Goal: Task Accomplishment & Management: Use online tool/utility

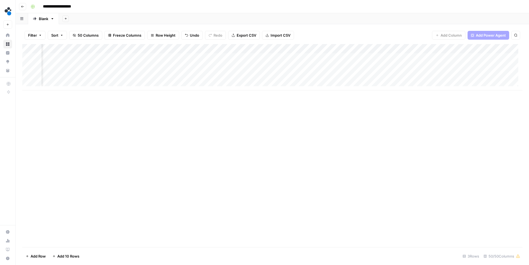
scroll to position [0, 1456]
click at [411, 47] on div "Add Column" at bounding box center [272, 67] width 500 height 46
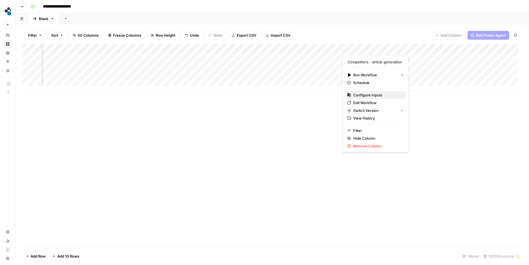
click at [376, 94] on span "Configure Inputs" at bounding box center [377, 95] width 48 height 6
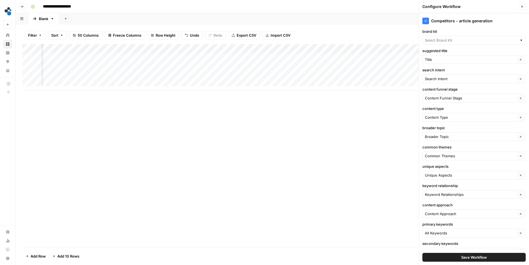
type input "Spot AI v3"
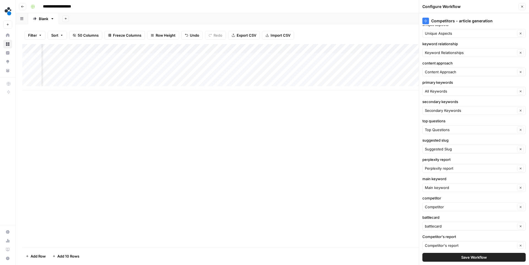
scroll to position [141, 0]
click at [228, 50] on div "Add Column" at bounding box center [272, 67] width 500 height 46
click at [303, 145] on div "Add Column" at bounding box center [272, 145] width 500 height 203
click at [205, 77] on div "Add Column" at bounding box center [272, 67] width 500 height 46
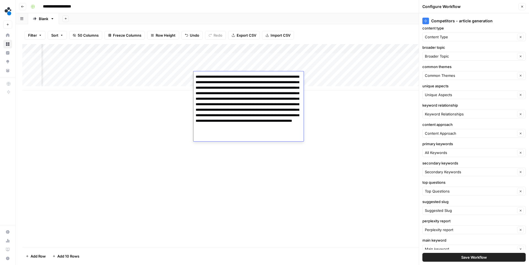
scroll to position [79, 0]
click at [239, 49] on div "Add Column" at bounding box center [272, 67] width 500 height 46
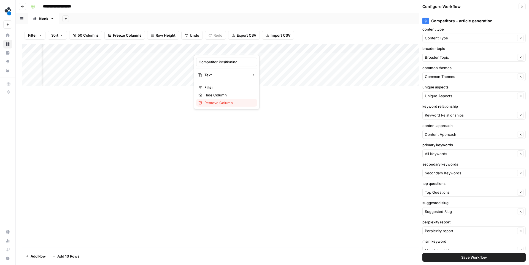
click at [223, 103] on span "Remove Column" at bounding box center [228, 103] width 48 height 6
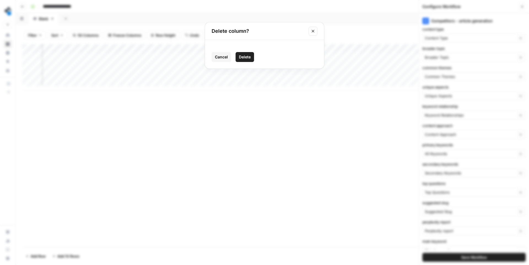
click at [243, 56] on span "Delete" at bounding box center [245, 57] width 12 height 6
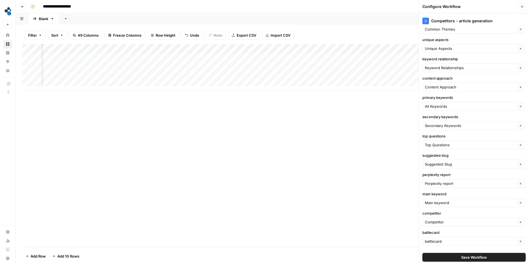
scroll to position [155, 0]
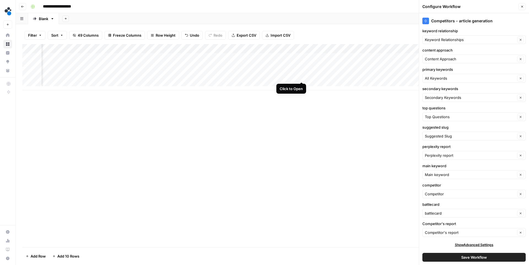
click at [300, 77] on div "Add Column" at bounding box center [272, 67] width 500 height 46
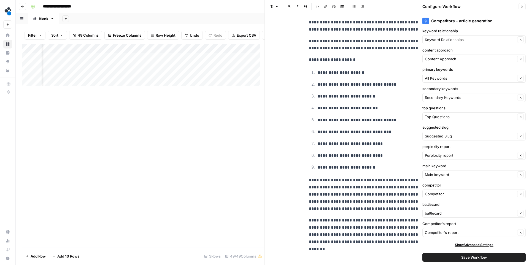
scroll to position [348, 0]
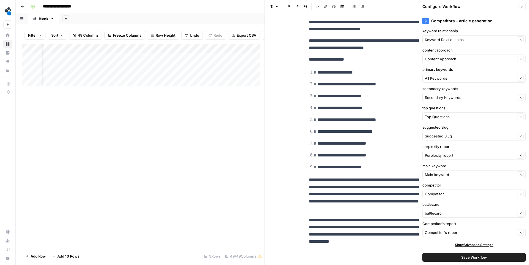
click at [522, 6] on icon "button" at bounding box center [522, 7] width 2 height 2
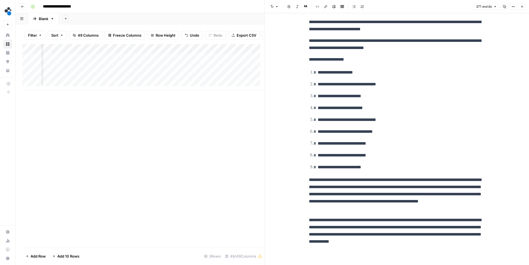
click at [522, 8] on icon "button" at bounding box center [521, 6] width 3 height 3
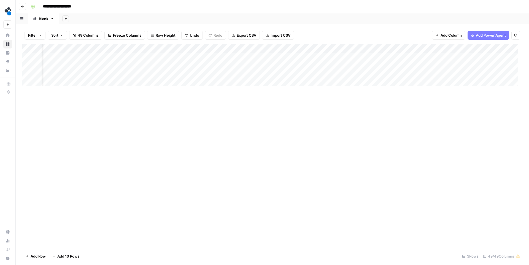
click at [302, 49] on div "Add Column" at bounding box center [272, 67] width 500 height 46
click at [279, 103] on span "Remove Column" at bounding box center [292, 103] width 48 height 6
click at [249, 58] on span "Delete" at bounding box center [245, 57] width 12 height 6
click at [267, 48] on div "Add Column" at bounding box center [272, 67] width 500 height 46
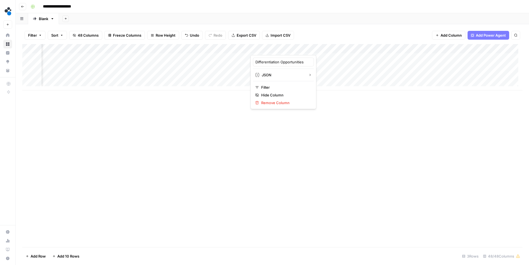
click at [356, 156] on div "Add Column" at bounding box center [272, 145] width 500 height 203
click at [263, 75] on div "Add Column" at bounding box center [272, 67] width 500 height 46
click at [294, 76] on div "Add Column" at bounding box center [272, 67] width 500 height 46
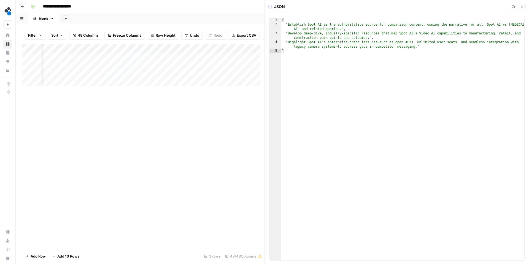
click at [522, 8] on icon "button" at bounding box center [521, 6] width 3 height 3
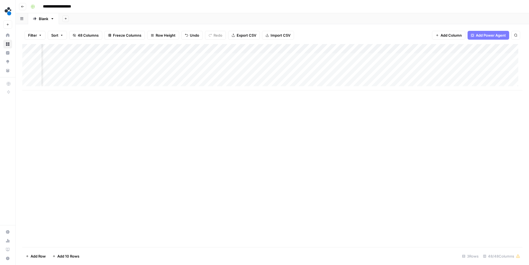
scroll to position [0, 1463]
click at [304, 48] on div "Add Column" at bounding box center [272, 67] width 500 height 46
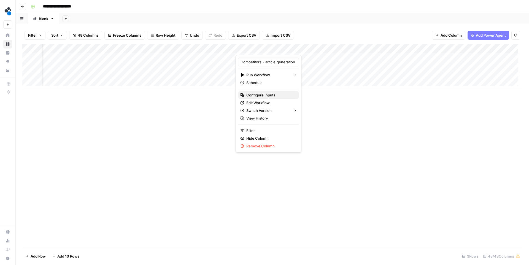
click at [247, 96] on span "Configure Inputs" at bounding box center [270, 95] width 48 height 6
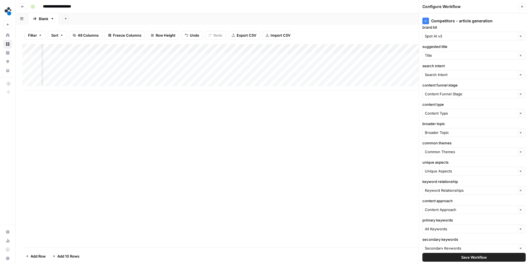
scroll to position [0, 0]
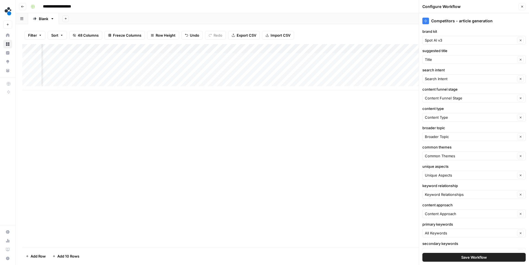
click at [520, 8] on icon "button" at bounding box center [521, 6] width 3 height 3
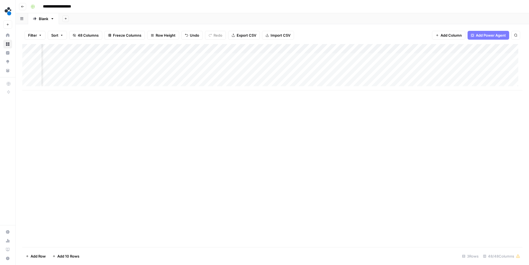
click at [182, 48] on div "Add Column" at bounding box center [272, 67] width 500 height 46
click at [166, 102] on span "Remove Column" at bounding box center [171, 103] width 48 height 6
click at [250, 57] on span "Delete" at bounding box center [245, 57] width 12 height 6
click at [145, 76] on div "Add Column" at bounding box center [272, 67] width 500 height 46
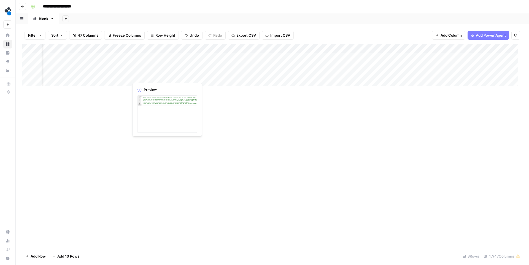
click at [174, 75] on div "Add Column" at bounding box center [272, 67] width 500 height 46
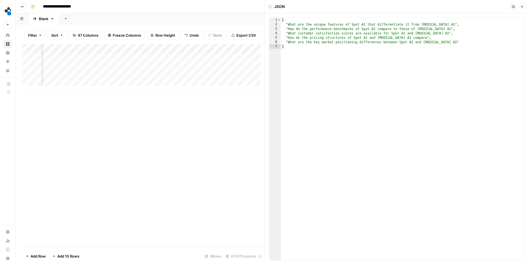
click at [524, 8] on button "Close" at bounding box center [521, 6] width 7 height 7
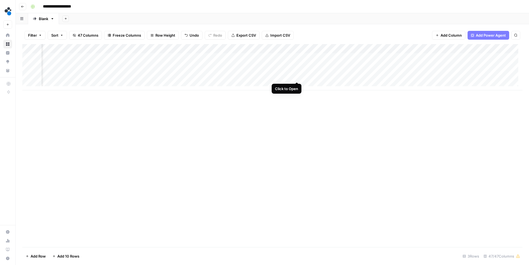
click at [296, 77] on div "Add Column" at bounding box center [272, 67] width 500 height 46
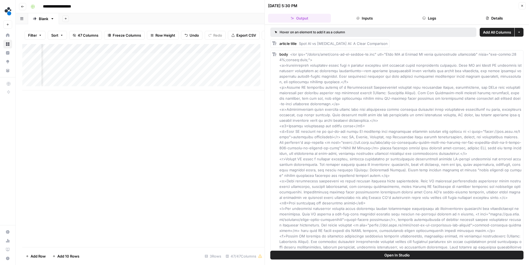
click at [522, 4] on button "Close" at bounding box center [521, 5] width 7 height 7
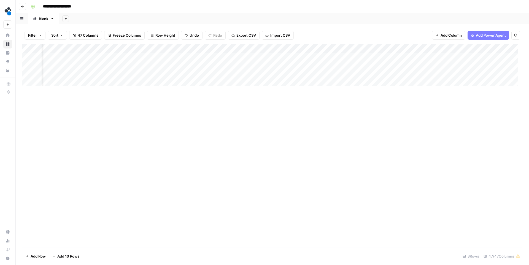
click at [297, 48] on div "Add Column" at bounding box center [272, 67] width 500 height 46
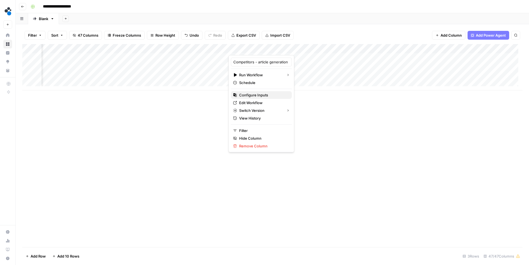
click at [258, 95] on span "Configure Inputs" at bounding box center [263, 95] width 48 height 6
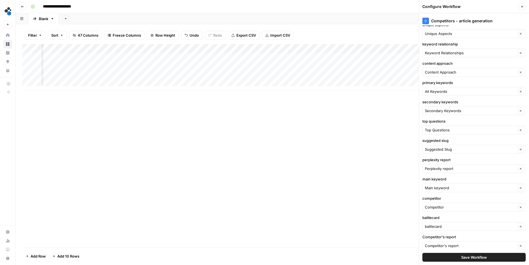
scroll to position [155, 0]
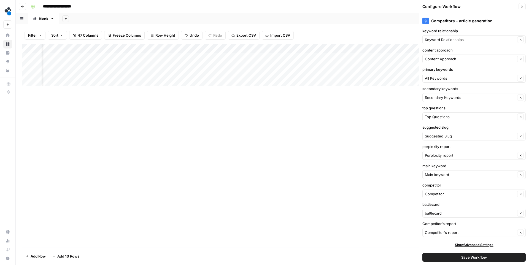
click at [524, 7] on button "Close" at bounding box center [521, 6] width 7 height 7
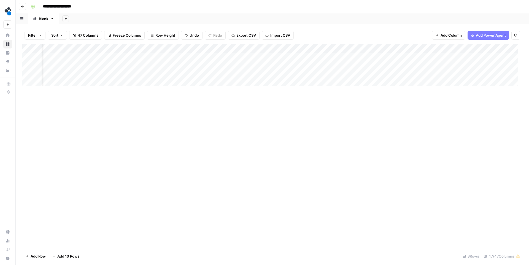
scroll to position [0, 2416]
click at [510, 49] on span "Add Column" at bounding box center [513, 48] width 19 height 5
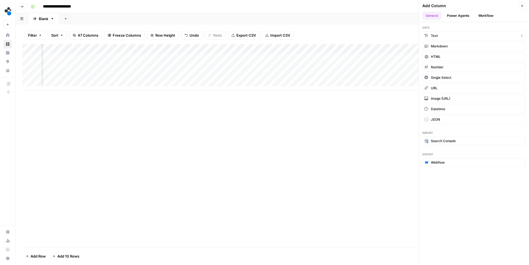
click at [474, 37] on button "Text" at bounding box center [473, 35] width 103 height 9
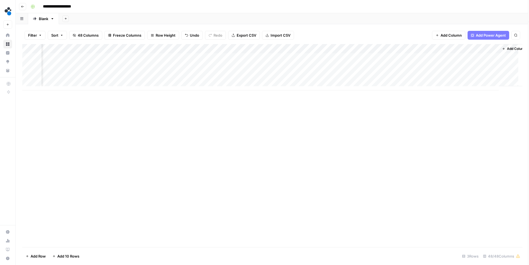
scroll to position [0, 2503]
click at [432, 49] on div "Add Column" at bounding box center [272, 67] width 500 height 46
click at [432, 61] on input "New Column" at bounding box center [441, 62] width 56 height 6
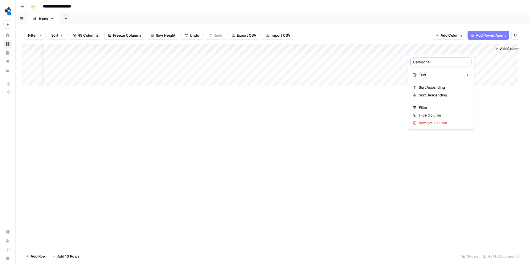
type input "Categories"
drag, startPoint x: 440, startPoint y: 48, endPoint x: 164, endPoint y: 46, distance: 275.5
click at [164, 46] on div "Add Column" at bounding box center [272, 67] width 500 height 46
click at [155, 47] on div "Add Column" at bounding box center [272, 67] width 500 height 46
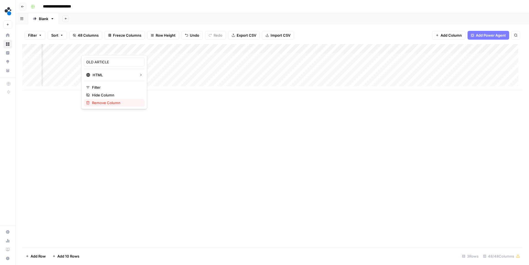
click at [109, 105] on button "Remove Column" at bounding box center [114, 103] width 61 height 8
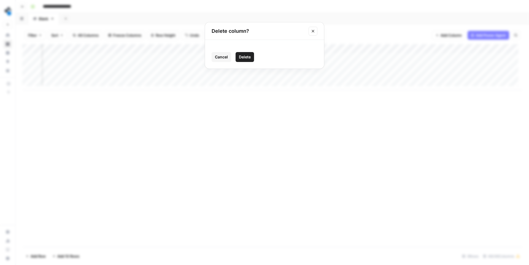
click at [244, 56] on span "Delete" at bounding box center [245, 57] width 12 height 6
click at [132, 58] on div "Add Column" at bounding box center [272, 67] width 500 height 46
drag, startPoint x: 169, startPoint y: 61, endPoint x: 168, endPoint y: 77, distance: 15.2
click at [168, 77] on div "Add Column" at bounding box center [272, 67] width 500 height 46
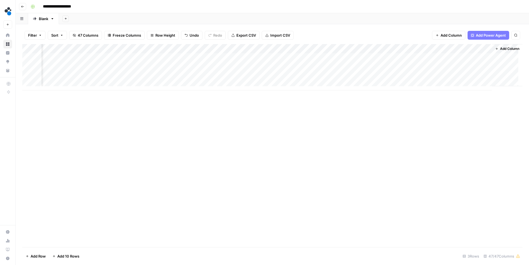
click at [203, 102] on div "Add Column" at bounding box center [272, 145] width 500 height 203
click at [182, 60] on div "Add Column" at bounding box center [272, 67] width 500 height 46
click at [183, 68] on div "Add Column" at bounding box center [272, 67] width 500 height 46
click at [185, 79] on div "Add Column" at bounding box center [272, 67] width 500 height 46
click at [237, 139] on div "Add Column" at bounding box center [272, 145] width 500 height 203
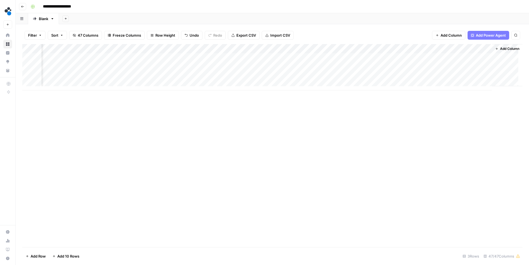
click at [258, 56] on div "Add Column" at bounding box center [272, 67] width 500 height 46
click at [262, 69] on div "Add Column" at bounding box center [272, 67] width 500 height 46
click at [263, 78] on div "Add Column" at bounding box center [272, 67] width 500 height 46
click at [342, 58] on div "Add Column" at bounding box center [272, 67] width 500 height 46
click at [341, 68] on div "Add Column" at bounding box center [272, 67] width 500 height 46
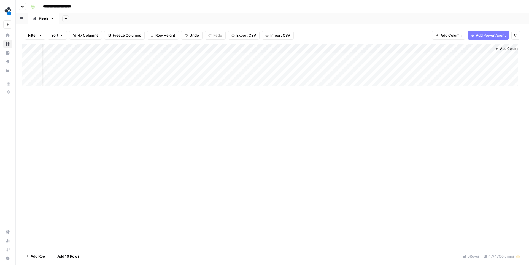
click at [339, 79] on div "Add Column" at bounding box center [272, 67] width 500 height 46
click at [442, 35] on span "Add Column" at bounding box center [450, 36] width 21 height 6
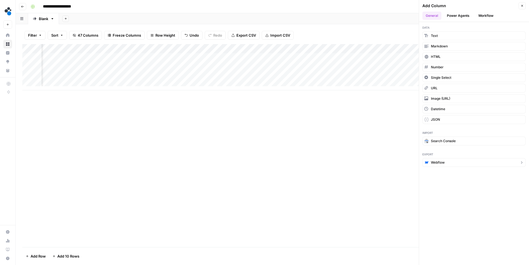
click at [445, 162] on button "Webflow" at bounding box center [473, 162] width 103 height 9
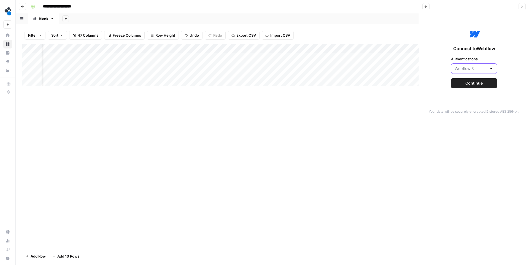
click at [486, 67] on input "Authentications" at bounding box center [470, 69] width 32 height 6
type input "Webflow 3"
click at [502, 56] on div "Connect to Webflow Authentications Webflow 3 Continue" at bounding box center [473, 58] width 103 height 83
click at [491, 68] on div at bounding box center [491, 69] width 4 height 6
click at [476, 83] on span "Webflow 3" at bounding box center [470, 83] width 29 height 6
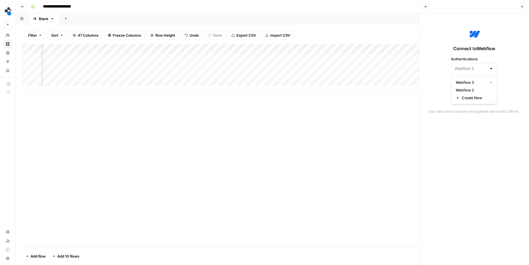
type input "Webflow 3"
click at [475, 85] on span "Continue" at bounding box center [473, 83] width 17 height 6
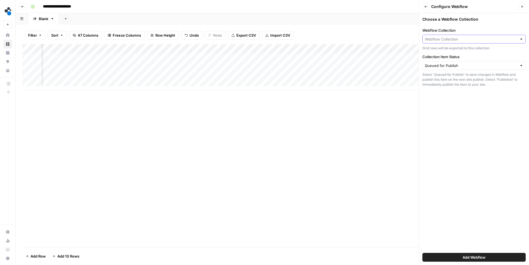
click at [450, 39] on input "Webflow Collection" at bounding box center [471, 39] width 92 height 6
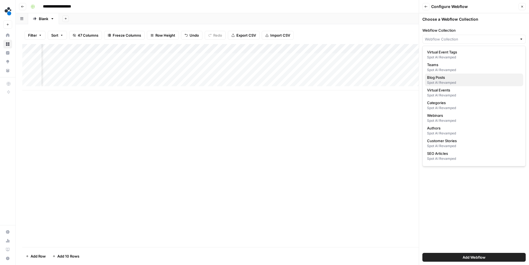
click at [439, 79] on span "Blog Posts" at bounding box center [473, 78] width 92 height 6
type input "Blog Posts"
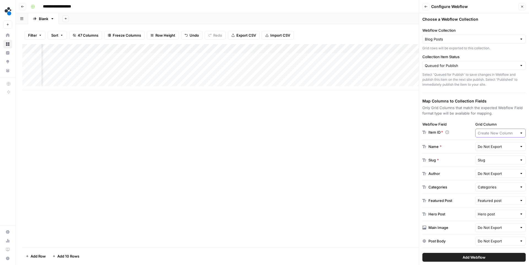
click at [494, 133] on input "Grid Column" at bounding box center [498, 133] width 40 height 6
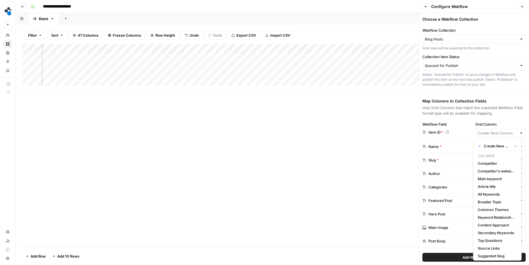
type input "Create New Column"
click at [372, 119] on div "Add Column" at bounding box center [272, 145] width 500 height 203
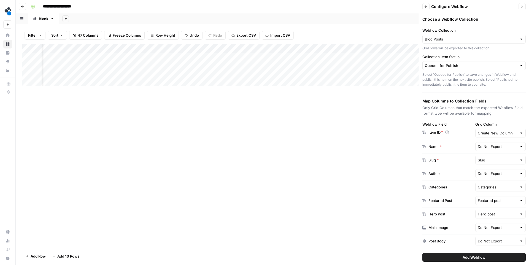
click at [217, 97] on div "Add Column" at bounding box center [272, 145] width 500 height 203
click at [493, 133] on input "Grid Column" at bounding box center [498, 133] width 40 height 6
click at [496, 169] on span "Webflow Item ID" at bounding box center [496, 169] width 37 height 6
type input "Webflow Item ID"
click at [492, 145] on input "text" at bounding box center [498, 147] width 40 height 6
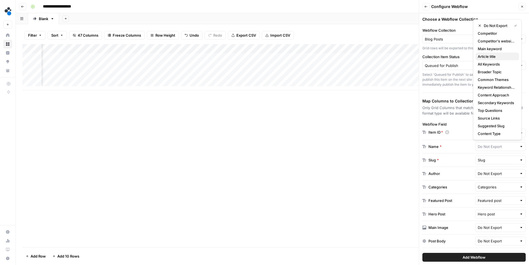
click at [490, 57] on span "Article title" at bounding box center [496, 57] width 37 height 6
type input "Article title"
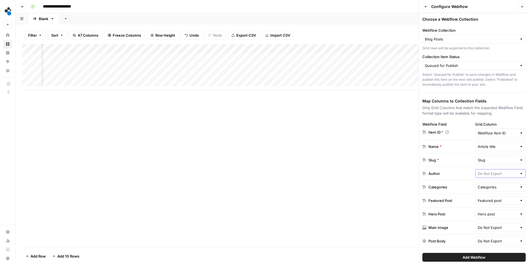
click at [491, 174] on input "text" at bounding box center [498, 174] width 40 height 6
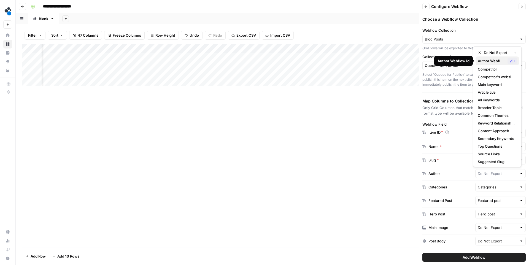
click at [491, 60] on span "Author Webflow Id" at bounding box center [492, 61] width 28 height 6
type input "Author Webflow Id"
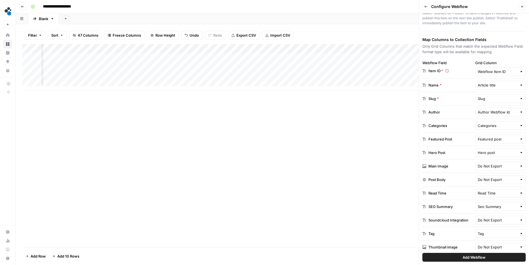
scroll to position [62, 0]
click at [501, 166] on input "text" at bounding box center [498, 166] width 40 height 6
click at [491, 186] on span "Output" at bounding box center [496, 186] width 37 height 6
type input "Output"
click at [324, 49] on div "Add Column" at bounding box center [272, 67] width 500 height 46
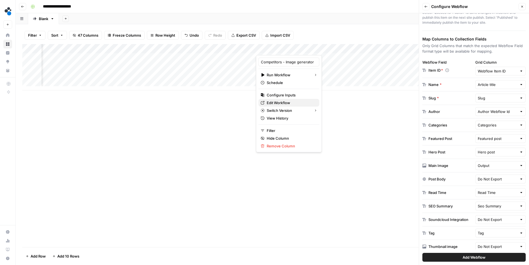
click at [290, 102] on span "Edit Workflow" at bounding box center [291, 103] width 48 height 6
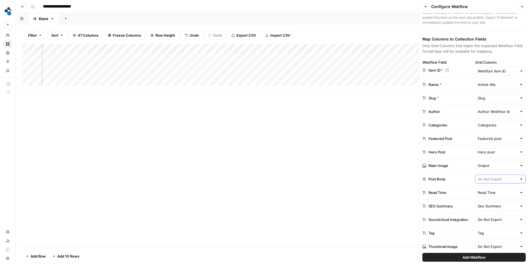
click at [490, 181] on input "text" at bounding box center [498, 179] width 40 height 6
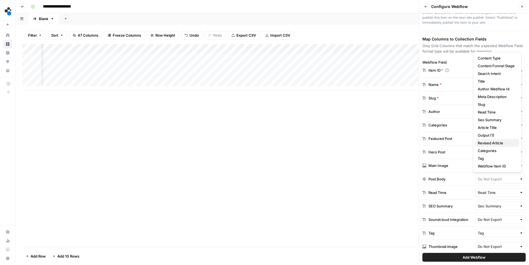
click at [495, 144] on span "Revised Article" at bounding box center [496, 143] width 37 height 6
type input "Revised Article"
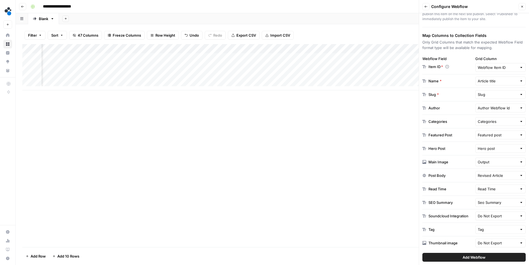
scroll to position [67, 0]
click at [509, 214] on input "text" at bounding box center [498, 215] width 40 height 6
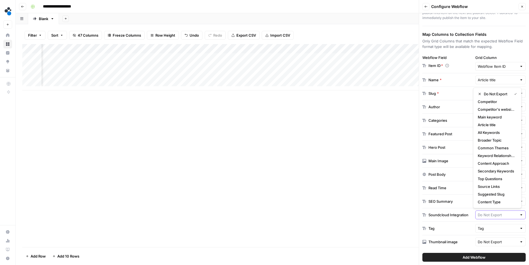
click at [509, 214] on input "text" at bounding box center [498, 215] width 40 height 6
type input "Do Not Export"
click at [442, 214] on div "Soundcloud Integration" at bounding box center [448, 215] width 40 height 6
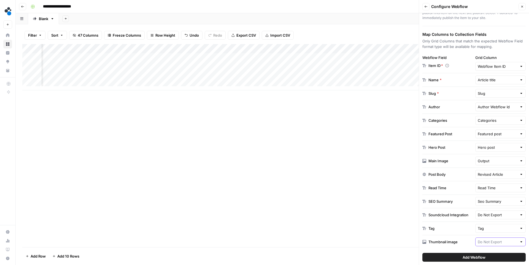
click at [495, 242] on input "text" at bounding box center [498, 242] width 40 height 6
click at [491, 229] on span "Output" at bounding box center [496, 229] width 37 height 6
type input "Output"
click at [482, 258] on span "Add Webflow" at bounding box center [473, 258] width 23 height 6
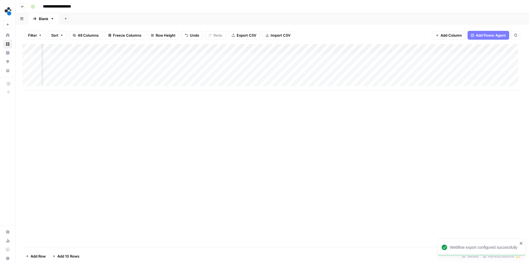
scroll to position [0, 2473]
drag, startPoint x: 454, startPoint y: 48, endPoint x: 405, endPoint y: 49, distance: 48.8
click at [405, 49] on div "Add Column" at bounding box center [272, 67] width 500 height 46
click at [401, 58] on div "Add Column" at bounding box center [272, 67] width 500 height 46
click at [402, 67] on div "Add Column" at bounding box center [272, 67] width 500 height 46
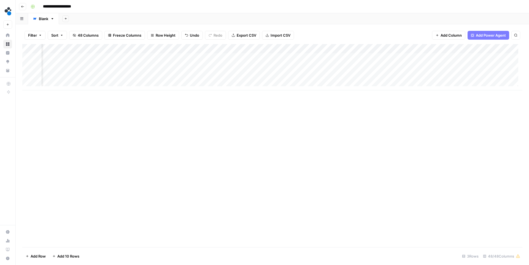
scroll to position [0, 2422]
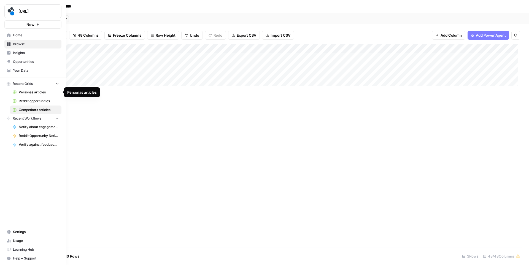
click at [29, 72] on span "Your Data" at bounding box center [36, 70] width 46 height 5
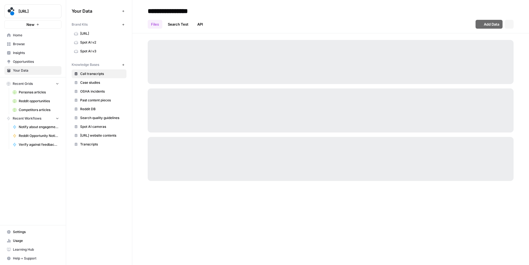
click at [87, 54] on link "Spot AI v3" at bounding box center [99, 51] width 55 height 9
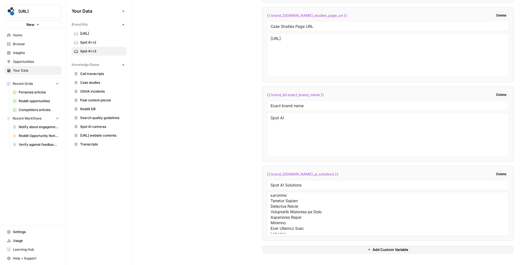
scroll to position [112, 0]
drag, startPoint x: 270, startPoint y: 210, endPoint x: 305, endPoint y: 215, distance: 35.0
click at [305, 215] on textarea at bounding box center [387, 213] width 235 height 39
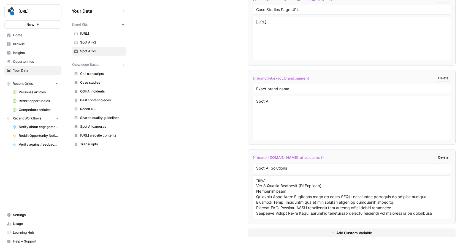
scroll to position [462, 0]
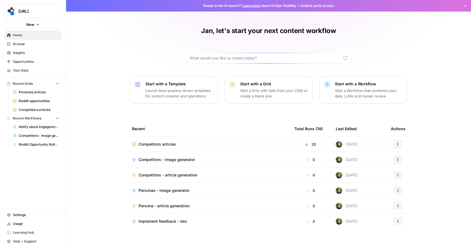
click at [40, 93] on span "Personas articles" at bounding box center [39, 92] width 40 height 5
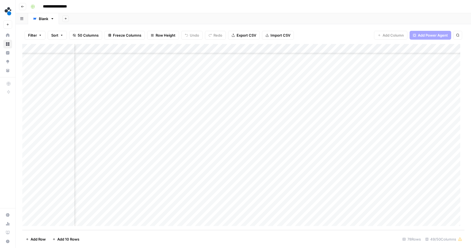
scroll to position [567, 1998]
click at [242, 128] on div "Add Column" at bounding box center [243, 137] width 442 height 186
click at [342, 121] on div "Add Column" at bounding box center [243, 137] width 442 height 186
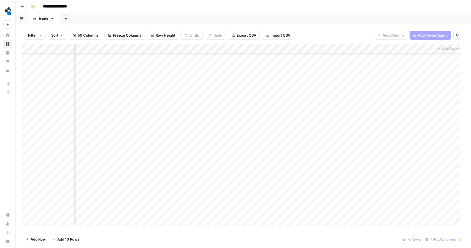
click at [259, 48] on div "Add Column" at bounding box center [243, 137] width 442 height 186
click at [229, 84] on span "Edit" at bounding box center [233, 83] width 48 height 6
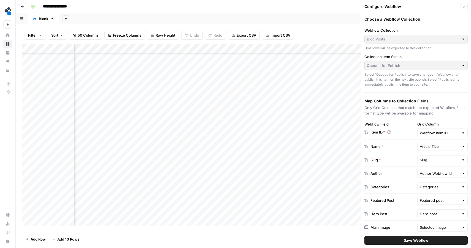
click at [463, 6] on icon "button" at bounding box center [463, 6] width 3 height 3
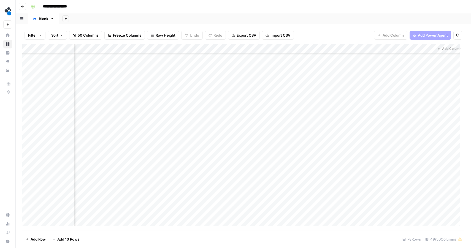
click at [259, 49] on div "Add Column" at bounding box center [243, 137] width 442 height 186
click at [223, 84] on span "Edit" at bounding box center [233, 83] width 48 height 6
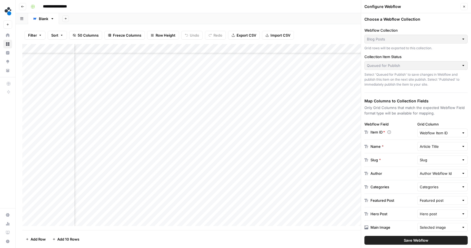
click at [258, 49] on div "Add Column" at bounding box center [243, 137] width 442 height 186
click at [286, 20] on div "Add Sheet" at bounding box center [265, 18] width 412 height 11
click at [464, 7] on icon "button" at bounding box center [463, 6] width 3 height 3
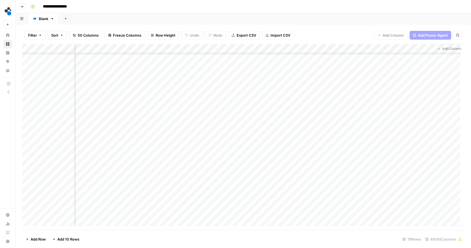
click at [259, 48] on div "Add Column" at bounding box center [243, 137] width 442 height 186
click at [229, 82] on span "Edit" at bounding box center [233, 83] width 48 height 6
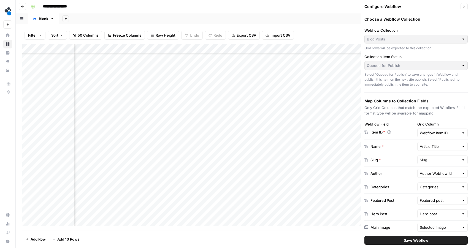
click at [463, 6] on icon "button" at bounding box center [463, 6] width 3 height 3
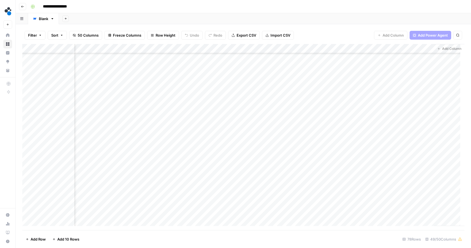
click at [258, 48] on div "Add Column" at bounding box center [243, 137] width 442 height 186
click at [227, 84] on span "Edit" at bounding box center [233, 83] width 48 height 6
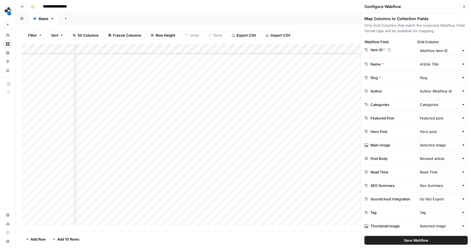
scroll to position [83, 0]
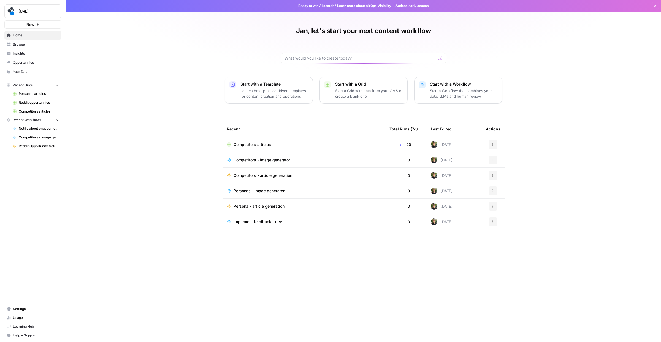
click at [239, 190] on span "Personas - Image generator" at bounding box center [259, 191] width 51 height 6
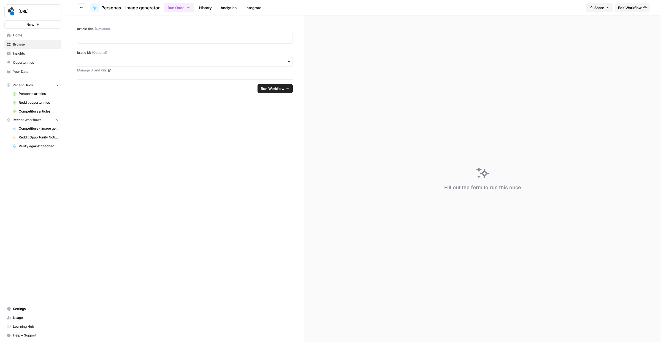
click at [529, 8] on span "Edit Workflow" at bounding box center [630, 8] width 24 height 6
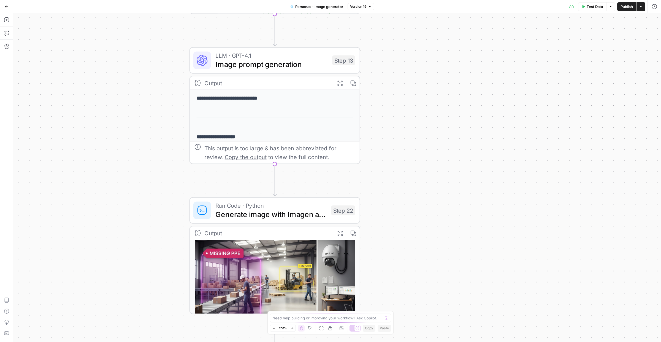
drag, startPoint x: 358, startPoint y: 149, endPoint x: 383, endPoint y: 197, distance: 54.1
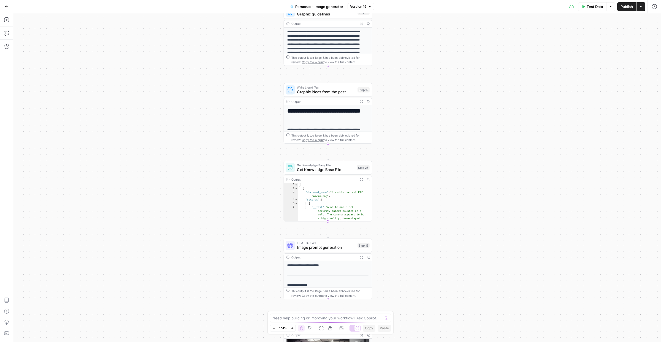
drag, startPoint x: 397, startPoint y: 125, endPoint x: 399, endPoint y: 292, distance: 167.8
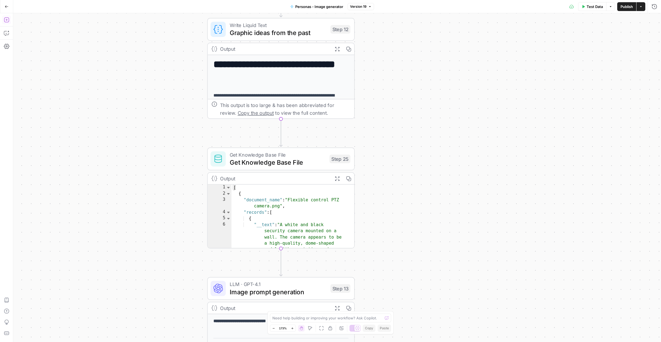
click at [4, 21] on icon "button" at bounding box center [7, 20] width 6 height 6
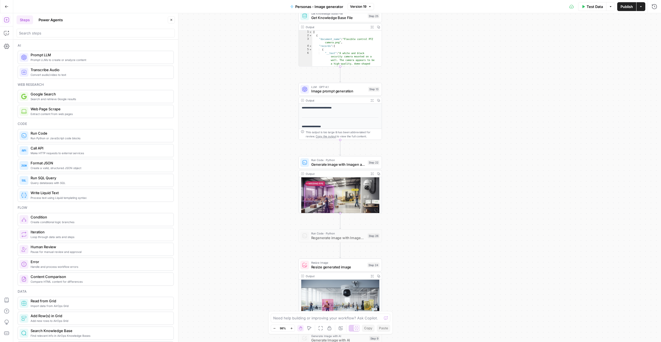
drag, startPoint x: 429, startPoint y: 209, endPoint x: 424, endPoint y: 59, distance: 150.5
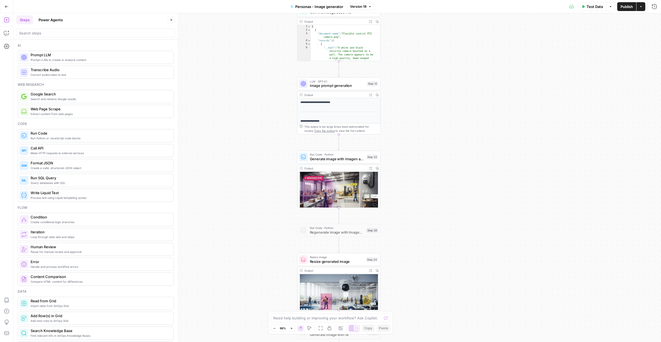
click at [331, 158] on span "Generate image with Imagen and upload to AWS bucket" at bounding box center [337, 159] width 54 height 6
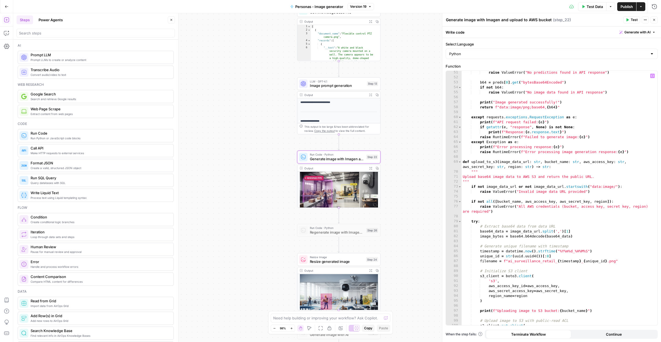
scroll to position [264, 0]
type textarea "**********"
drag, startPoint x: 464, startPoint y: 160, endPoint x: 477, endPoint y: 162, distance: 12.7
click at [477, 162] on div "raise ValueError ( "No predictions found in API response" ) b64 = preds [ 0 ] .…" at bounding box center [557, 202] width 191 height 264
click at [489, 161] on div "raise ValueError ( "No predictions found in API response" ) b64 = preds [ 0 ] .…" at bounding box center [557, 202] width 191 height 264
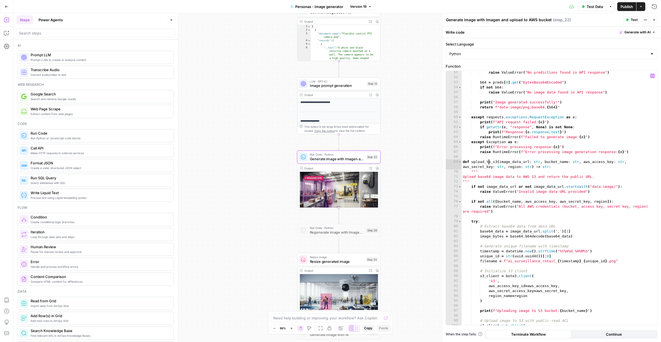
click at [478, 161] on div "raise ValueError ( "No predictions found in API response" ) b64 = preds [ 0 ] .…" at bounding box center [557, 202] width 191 height 264
click at [223, 96] on div "**********" at bounding box center [337, 177] width 648 height 328
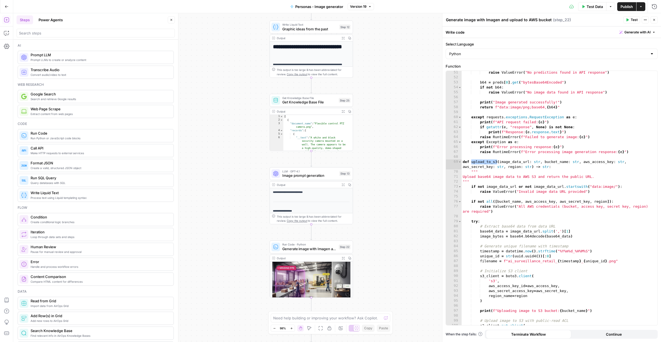
drag, startPoint x: 227, startPoint y: 101, endPoint x: 210, endPoint y: 174, distance: 74.6
click at [7, 33] on icon "button" at bounding box center [7, 33] width 6 height 6
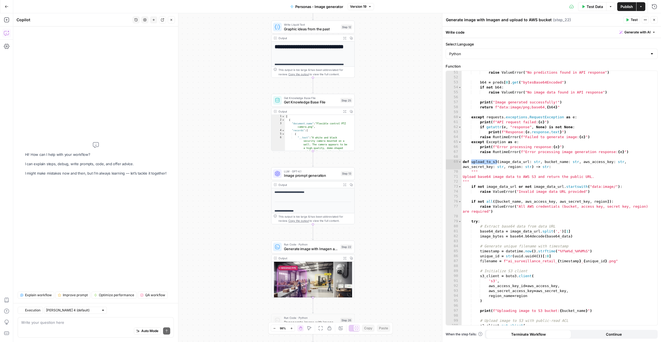
click at [83, 273] on textarea at bounding box center [95, 322] width 149 height 6
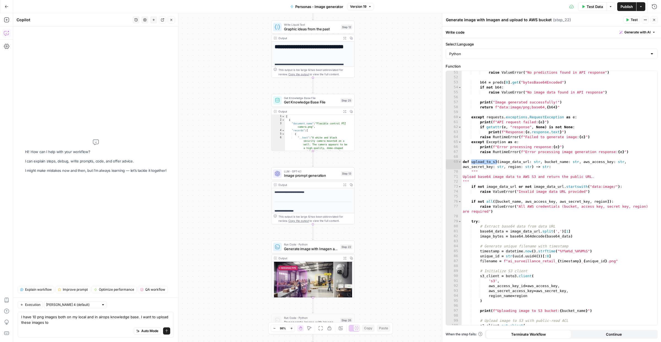
click at [62, 273] on textarea "I have 10 png images both on my local and in airops knowledge base. I want to u…" at bounding box center [95, 319] width 149 height 11
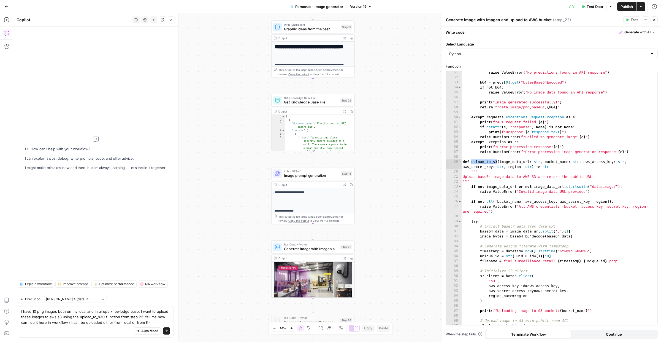
type textarea "I have 10 png images both on my local and in airops knowledge base. I want to u…"
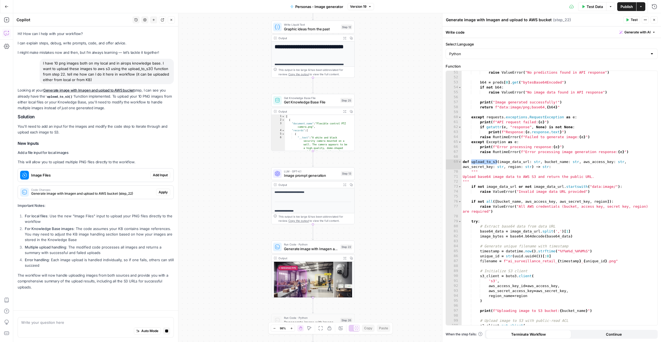
scroll to position [3, 0]
type textarea "I didnt want you to edit step 22. I wanted you to create a new step"
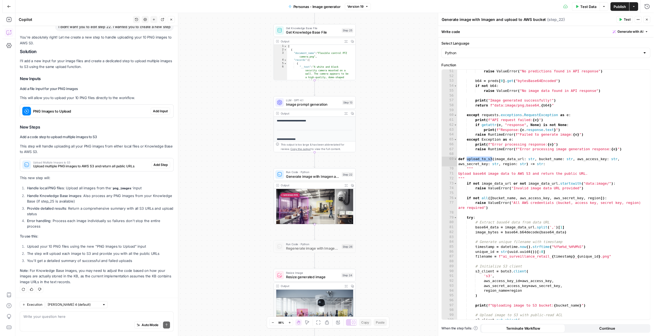
scroll to position [273, 0]
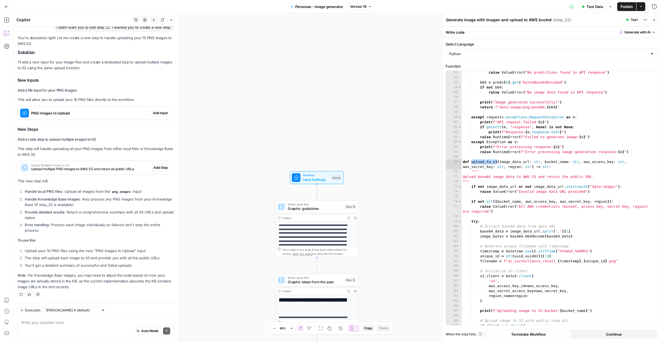
click at [153, 113] on span "Add Input" at bounding box center [160, 112] width 15 height 5
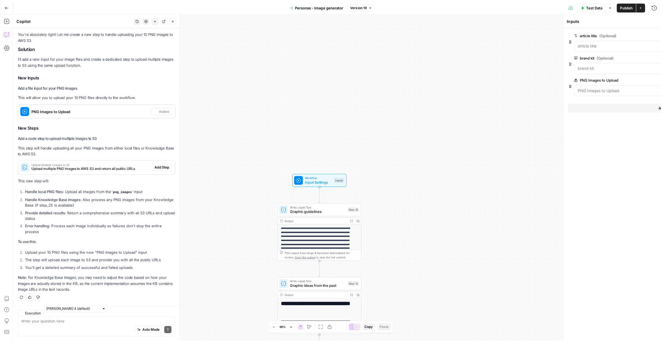
scroll to position [290, 0]
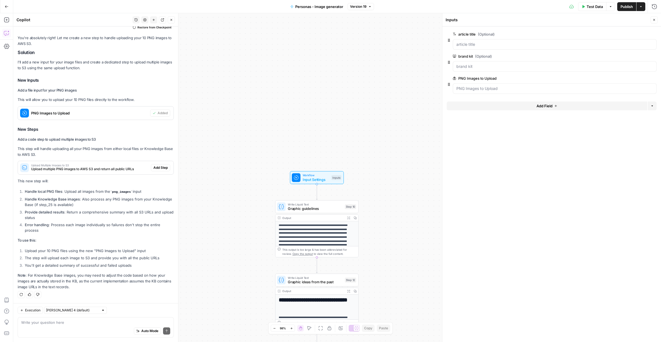
click at [107, 169] on span "Upload multiple PNG images to AWS S3 and return all public URLs" at bounding box center [90, 168] width 118 height 5
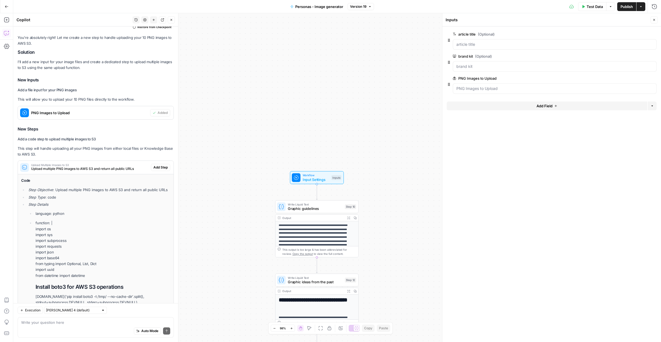
scroll to position [295, 0]
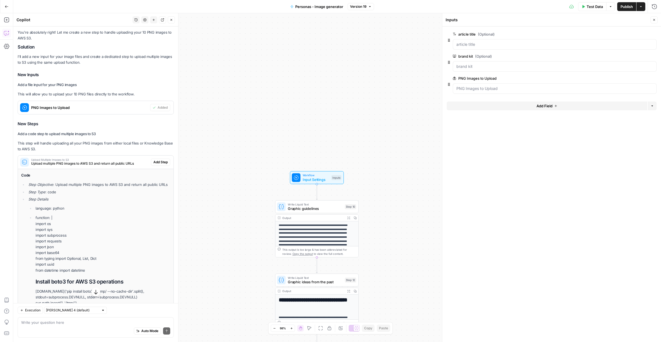
click at [153, 162] on span "Add Step" at bounding box center [160, 161] width 14 height 5
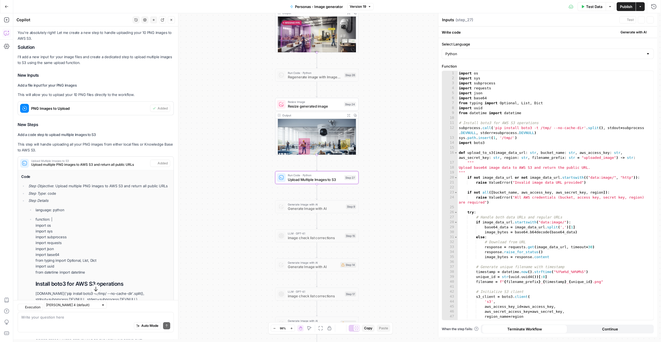
type textarea "Upload Multiple Images to S3"
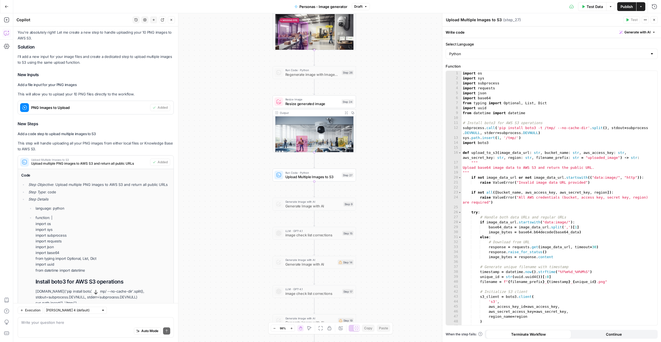
click at [317, 178] on span "Upload Multiple Images to S3" at bounding box center [312, 177] width 54 height 6
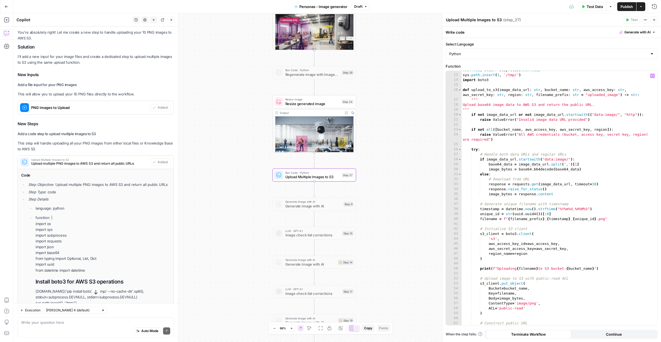
scroll to position [63, 0]
click at [330, 177] on span "Upload Multiple Images to S3" at bounding box center [312, 177] width 54 height 6
type textarea "**********"
click at [529, 180] on div "subprocess . call ( 'pip install boto3 -t /tmp/ --no-cache-dir' . split ( ) , s…" at bounding box center [557, 197] width 191 height 269
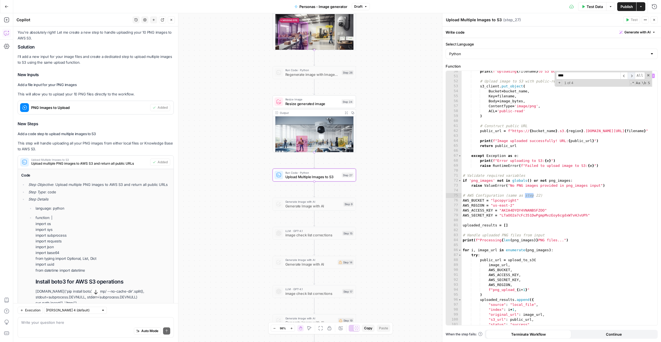
type input "****"
click at [529, 76] on span "​" at bounding box center [631, 75] width 7 height 7
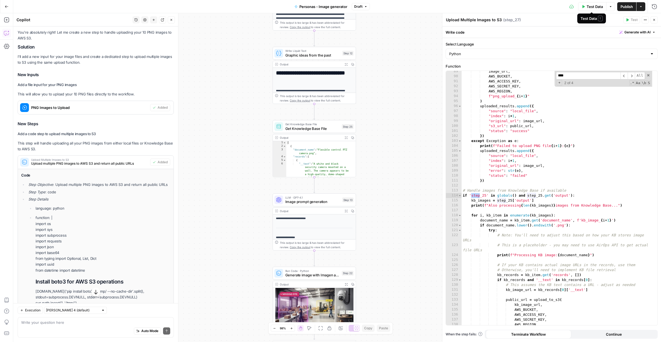
click at [529, 6] on span "Test Data" at bounding box center [595, 7] width 16 height 6
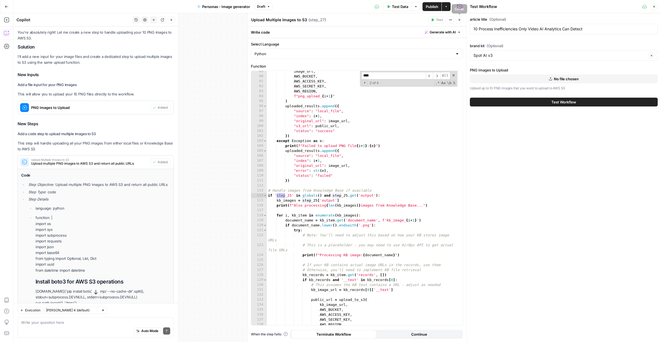
click at [460, 22] on button "Close" at bounding box center [459, 19] width 7 height 7
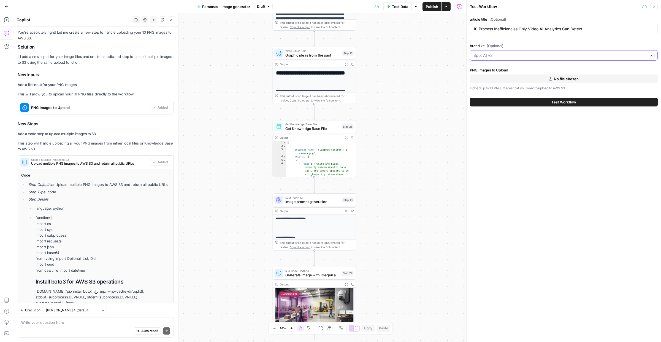
click at [500, 54] on input "brand kit (Optional)" at bounding box center [559, 56] width 173 height 6
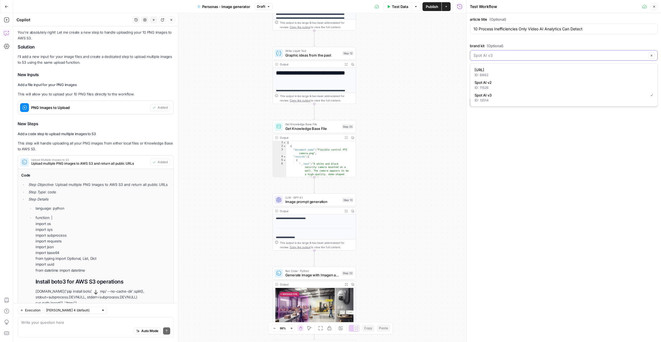
click at [500, 54] on input "brand kit (Optional)" at bounding box center [559, 56] width 173 height 6
click at [490, 96] on span "Spot AI v3" at bounding box center [560, 95] width 171 height 6
type input "Spot AI v3"
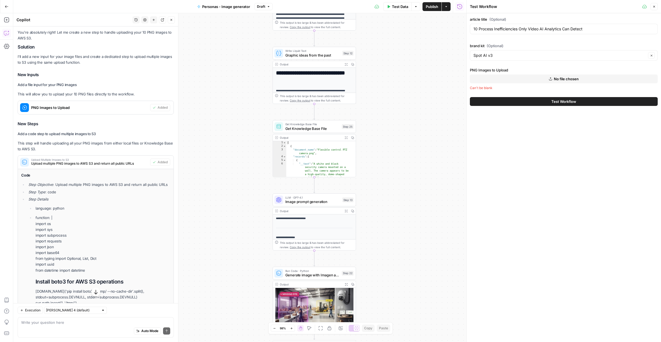
click at [493, 78] on button "No file chosen" at bounding box center [564, 78] width 188 height 9
click at [529, 79] on span "Flexible control PTZ camera.png" at bounding box center [567, 79] width 56 height 6
click at [523, 89] on p "Upload up to 10 PNG images that you want to upload to AWS S3" at bounding box center [564, 88] width 188 height 6
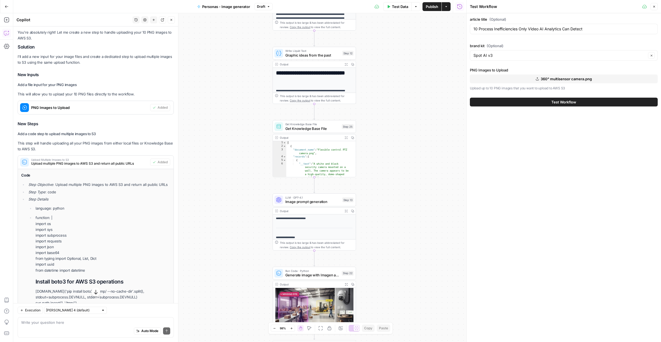
click at [523, 76] on button "360° multisensor camera.png" at bounding box center [564, 78] width 188 height 9
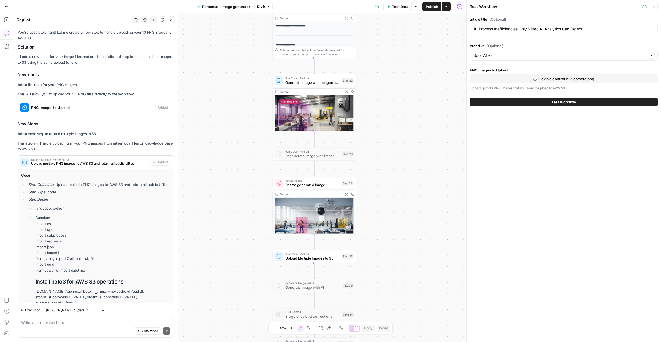
click at [313, 258] on span "Upload Multiple Images to S3" at bounding box center [312, 258] width 54 height 6
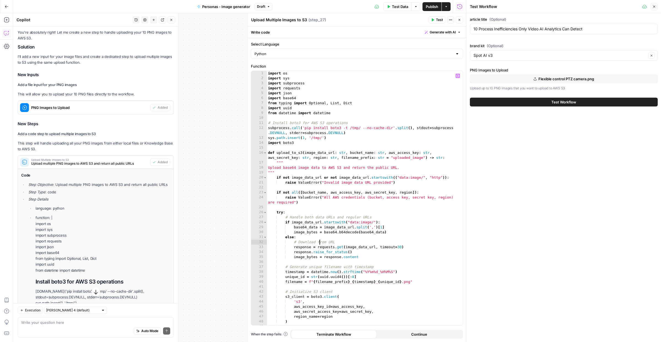
click at [320, 240] on div "import os import sys import subprocess import requests import json import base6…" at bounding box center [362, 203] width 191 height 264
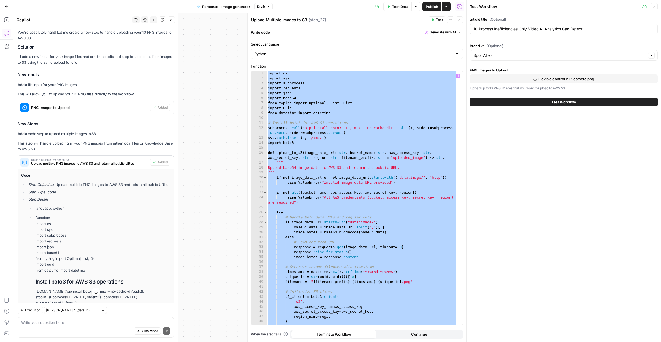
click at [328, 97] on div "import os import sys import subprocess import requests import json import base6…" at bounding box center [362, 203] width 191 height 264
type textarea "**********"
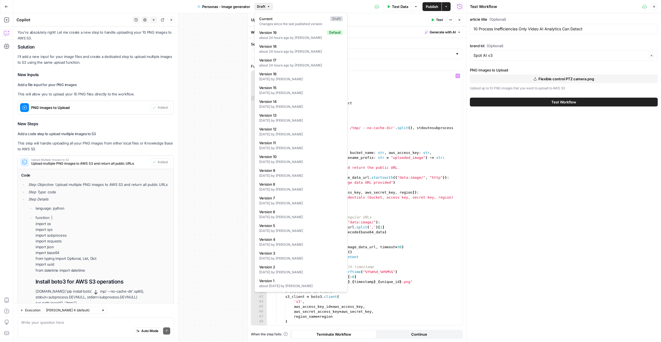
click at [270, 9] on button "Draft" at bounding box center [264, 6] width 18 height 7
click at [289, 36] on div "about 24 hours ago by [PERSON_NAME]" at bounding box center [301, 37] width 84 height 5
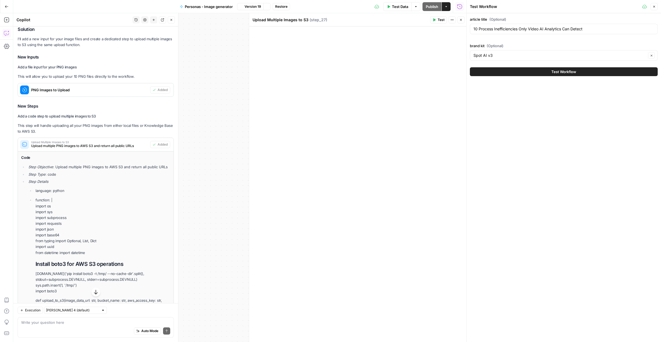
scroll to position [278, 0]
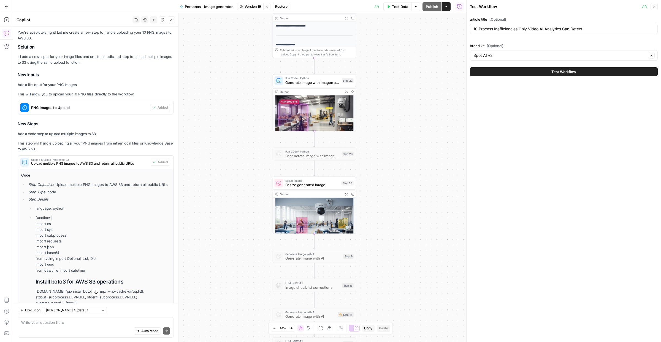
click at [280, 6] on span "Restore" at bounding box center [281, 6] width 12 height 5
click at [307, 60] on button "Restore" at bounding box center [312, 64] width 21 height 10
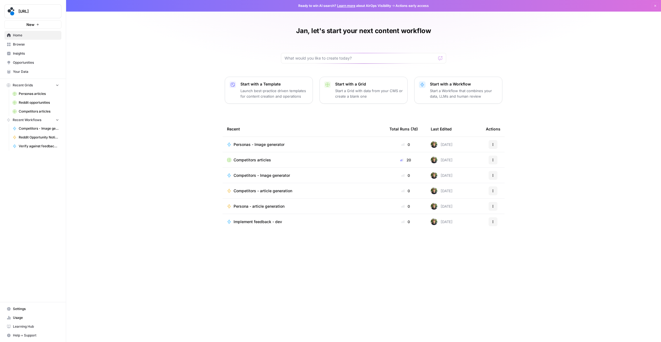
click at [445, 83] on p "Start with a Workflow" at bounding box center [464, 84] width 68 height 6
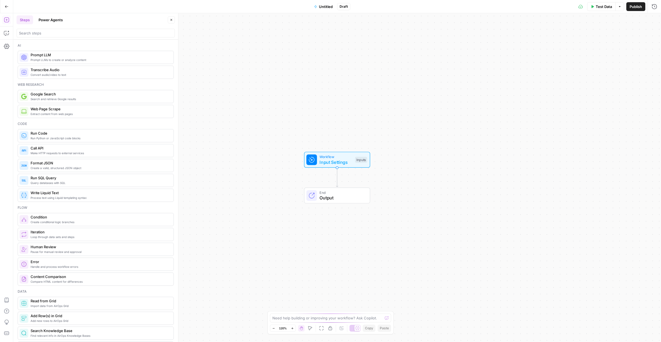
click at [319, 6] on span "Untitled" at bounding box center [326, 7] width 14 height 6
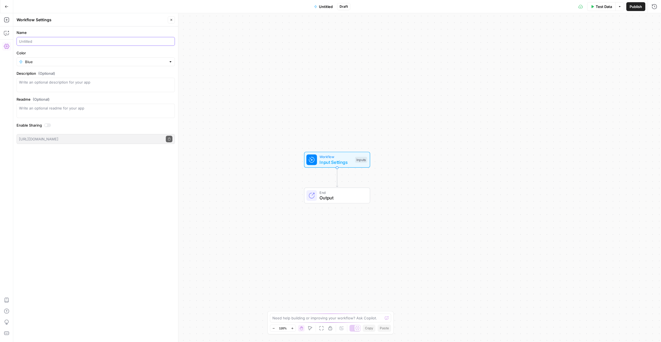
click at [45, 42] on input "Name" at bounding box center [95, 42] width 153 height 6
type input "i"
type input "Upload local images to s3"
click at [97, 230] on div "Name Upload local images to s3 Color Blue Description (Optional) Readme (Option…" at bounding box center [95, 183] width 165 height 315
click at [249, 105] on div "Workflow Input Settings Inputs End Output" at bounding box center [337, 177] width 648 height 328
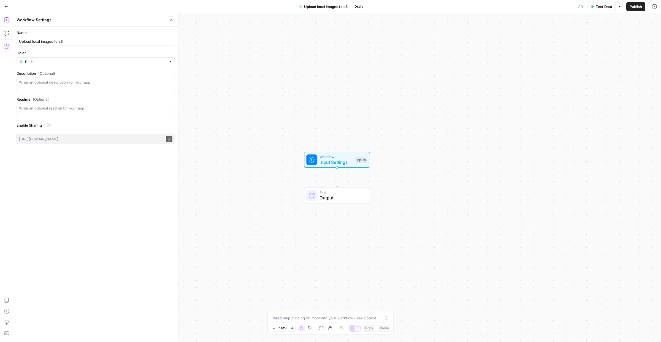
click at [4, 18] on icon "button" at bounding box center [7, 20] width 6 height 6
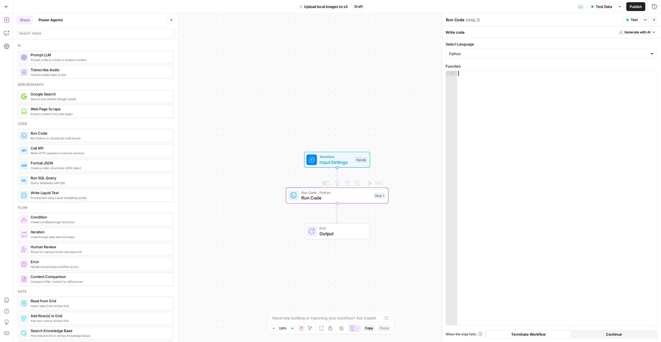
click at [507, 130] on div at bounding box center [557, 203] width 200 height 264
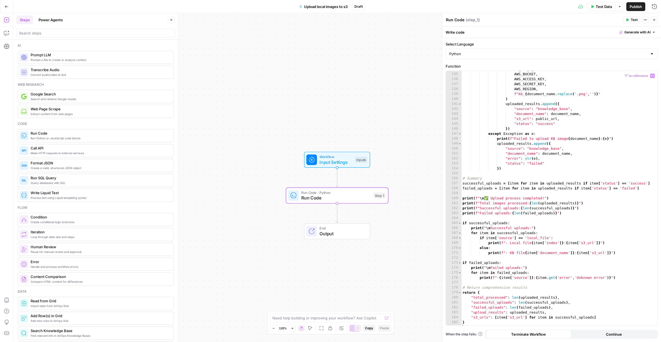
scroll to position [688, 0]
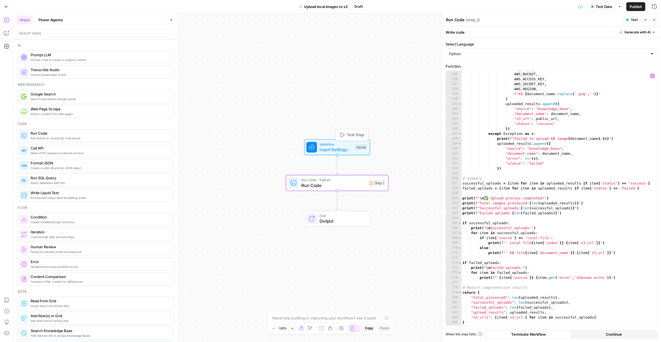
click at [343, 147] on span "Input Settings" at bounding box center [336, 149] width 33 height 7
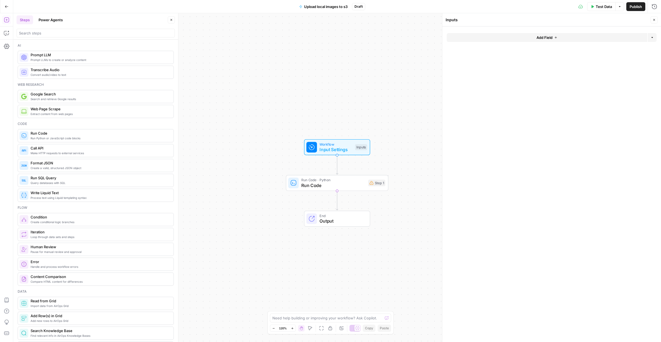
click at [499, 37] on button "Add Field" at bounding box center [547, 37] width 201 height 9
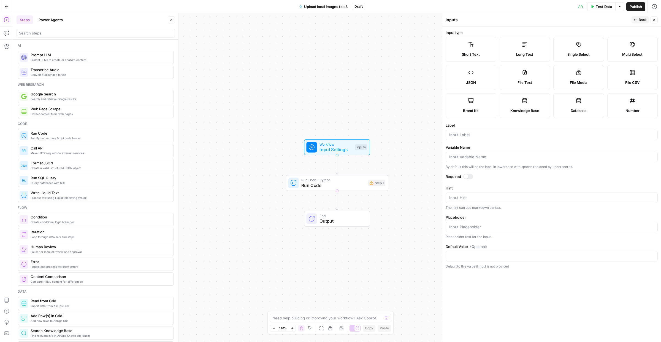
click at [569, 75] on label "File Media" at bounding box center [578, 77] width 51 height 25
type textarea "Supports .mp4, .mp3, .wav, .jpg, .png, .webp, .wma, .m4a file types"
click at [472, 136] on input "Label" at bounding box center [551, 135] width 205 height 6
type input "image"
click at [467, 176] on div at bounding box center [466, 176] width 4 height 4
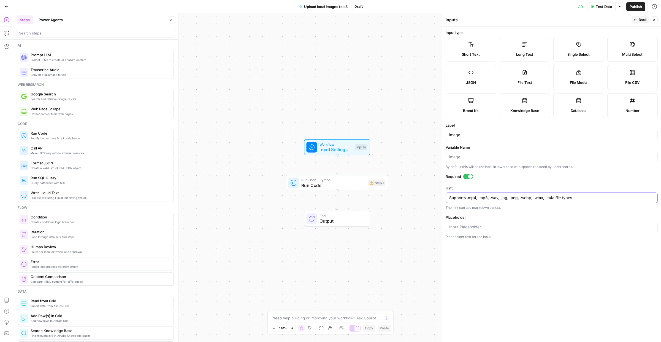
click at [464, 199] on textarea "Supports .mp4, .mp3, .wav, .jpg, .png, .webp, .wma, .m4a file types" at bounding box center [551, 198] width 205 height 6
click at [488, 189] on label "Hint" at bounding box center [552, 188] width 212 height 6
click at [488, 195] on textarea "Supports .mp4, .mp3, .wav, .jpg, .png, .webp, .wma, .m4a file types" at bounding box center [551, 198] width 205 height 6
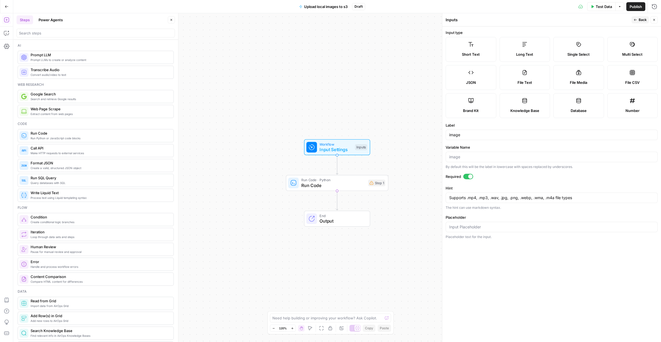
click at [496, 182] on form "Input type Short Text Long Text Single Select Multi Select JSON File Text File …" at bounding box center [551, 183] width 219 height 315
click at [641, 19] on span "Back" at bounding box center [643, 19] width 8 height 5
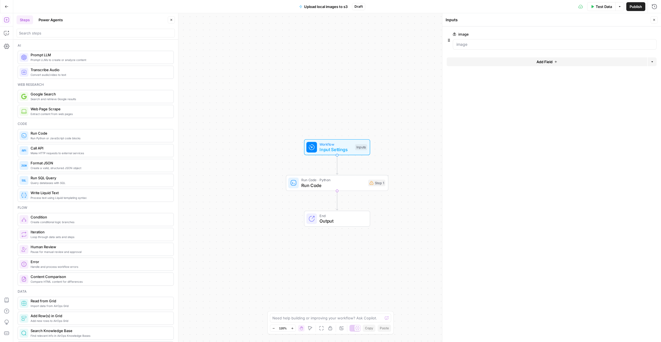
click at [653, 19] on icon "button" at bounding box center [654, 19] width 3 height 3
click at [370, 182] on icon at bounding box center [372, 183] width 4 height 4
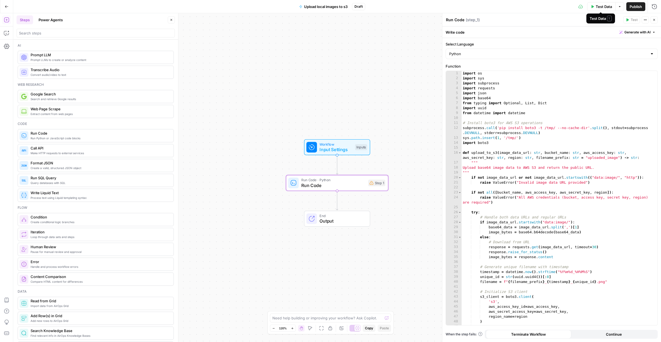
click at [602, 5] on span "Test Data" at bounding box center [604, 7] width 16 height 6
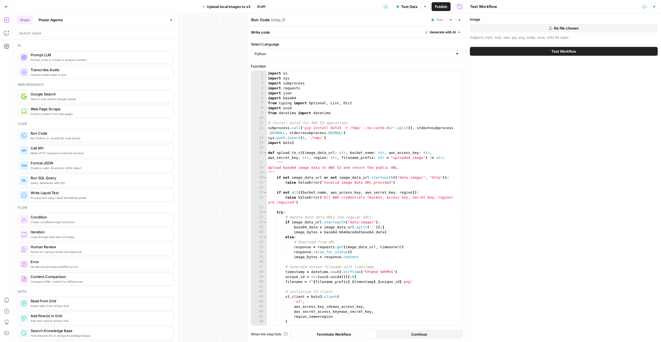
click at [545, 28] on button "No file chosen" at bounding box center [564, 28] width 188 height 9
click at [521, 50] on button "Test Workflow" at bounding box center [564, 51] width 188 height 9
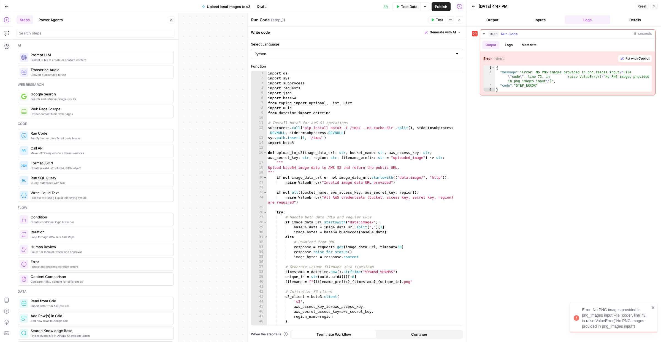
click at [645, 58] on span "Fix with Copilot" at bounding box center [638, 58] width 24 height 5
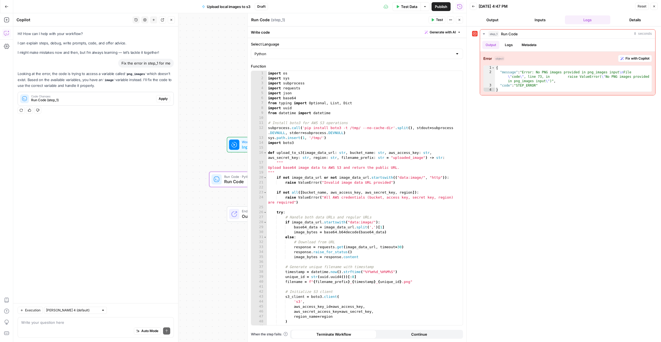
click at [158, 99] on button "Apply" at bounding box center [163, 98] width 14 height 7
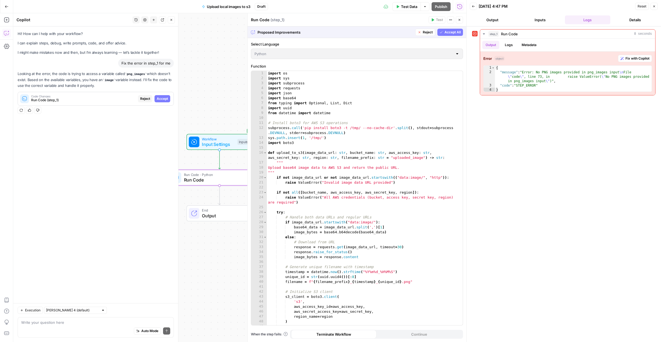
click at [165, 97] on span "Accept" at bounding box center [162, 98] width 11 height 5
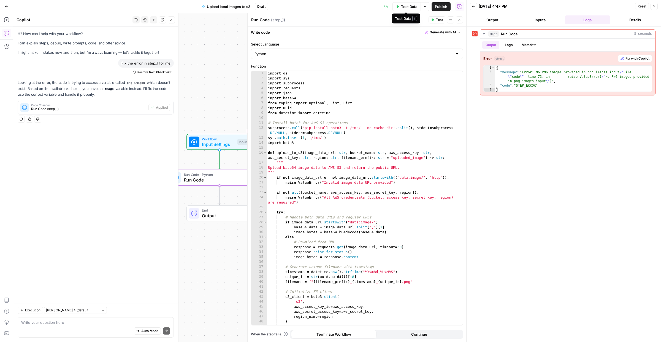
click at [406, 6] on span "Test Data" at bounding box center [409, 7] width 16 height 6
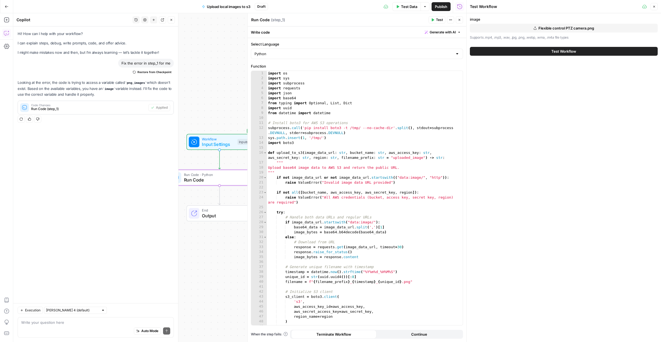
click at [526, 52] on button "Test Workflow" at bounding box center [564, 51] width 188 height 9
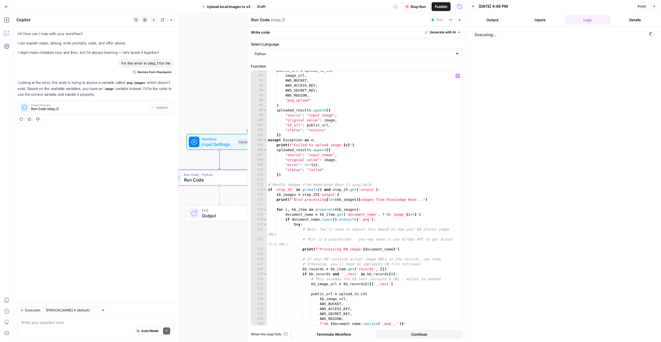
scroll to position [532, 0]
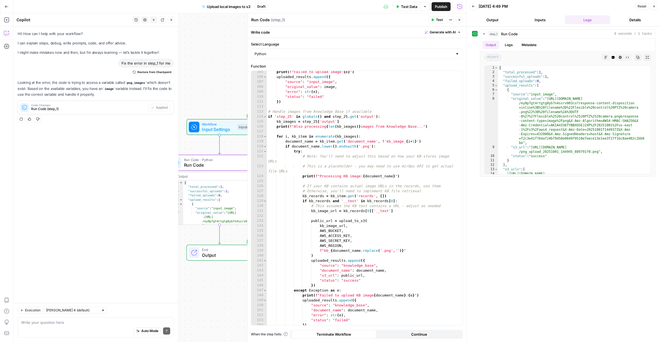
drag, startPoint x: 223, startPoint y: 114, endPoint x: 223, endPoint y: 99, distance: 14.9
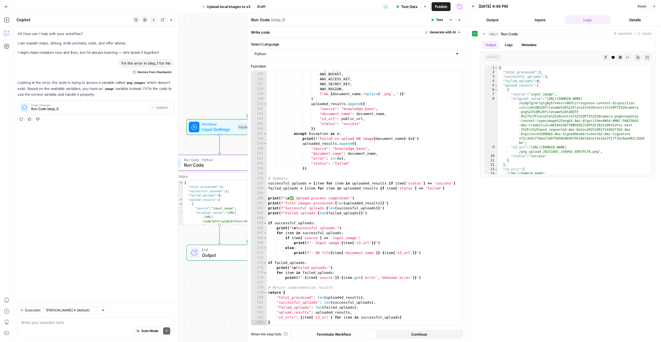
click at [458, 23] on button "Close" at bounding box center [459, 19] width 7 height 7
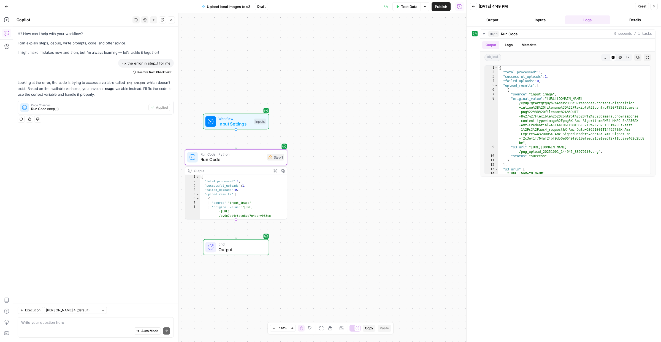
drag, startPoint x: 293, startPoint y: 137, endPoint x: 349, endPoint y: 125, distance: 56.9
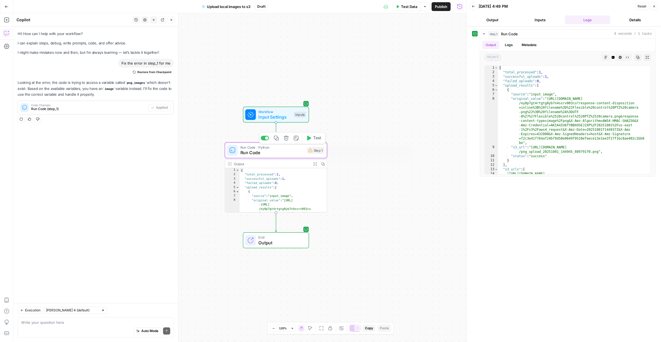
click at [316, 151] on div "Step 1" at bounding box center [315, 150] width 17 height 7
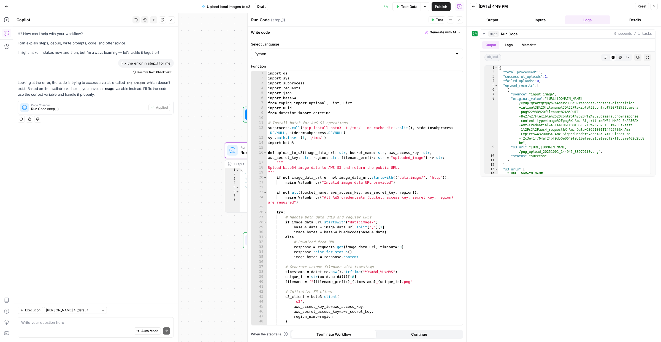
click at [460, 19] on icon "button" at bounding box center [460, 20] width 2 height 2
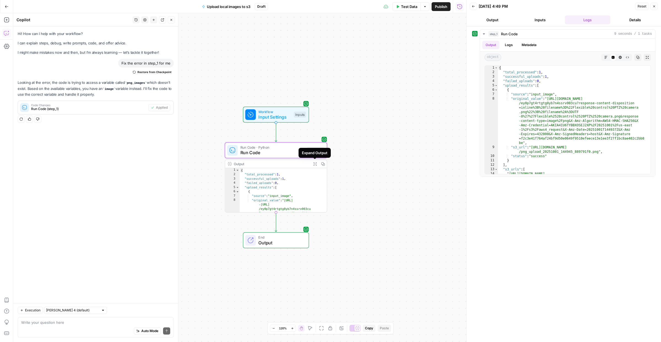
click at [313, 164] on icon "button" at bounding box center [315, 164] width 4 height 4
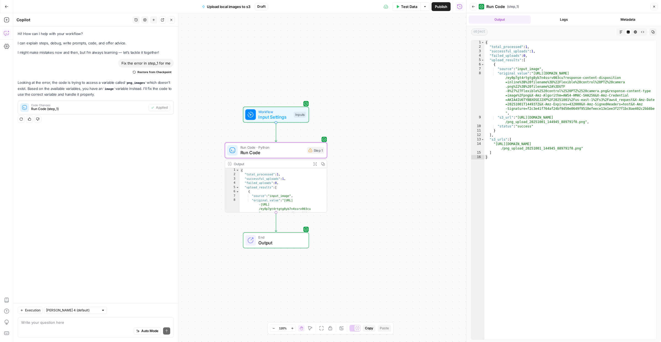
type textarea "**********"
drag, startPoint x: 581, startPoint y: 149, endPoint x: 496, endPoint y: 145, distance: 85.5
click at [496, 145] on div "{ "total_processed" : 1 , "successful_uploads" : 1 , "failed_uploads" : 0 , "up…" at bounding box center [571, 193] width 172 height 307
click at [440, 8] on span "Publish" at bounding box center [441, 7] width 12 height 6
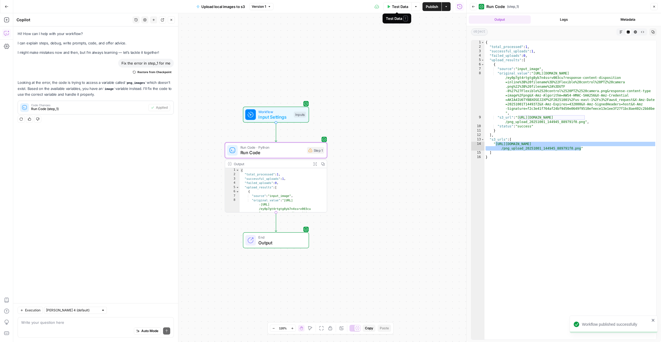
click at [403, 7] on span "Test Data" at bounding box center [400, 7] width 16 height 6
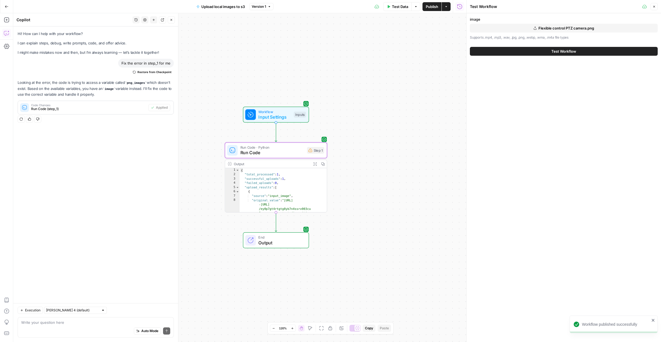
click at [526, 29] on button "Flexible control PTZ camera.png" at bounding box center [564, 28] width 188 height 9
click at [531, 50] on button "Test Workflow" at bounding box center [564, 51] width 188 height 9
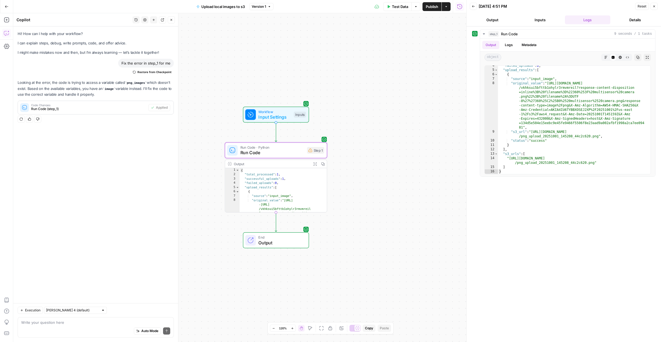
scroll to position [15, 0]
type textarea "**********"
drag, startPoint x: 510, startPoint y: 159, endPoint x: 595, endPoint y: 164, distance: 85.0
click at [595, 164] on div ""failed_uploads" : 0 , "upload_results" : [ { "source" : "input_image" , "origi…" at bounding box center [571, 121] width 147 height 117
click at [400, 8] on span "Test Data" at bounding box center [400, 7] width 16 height 6
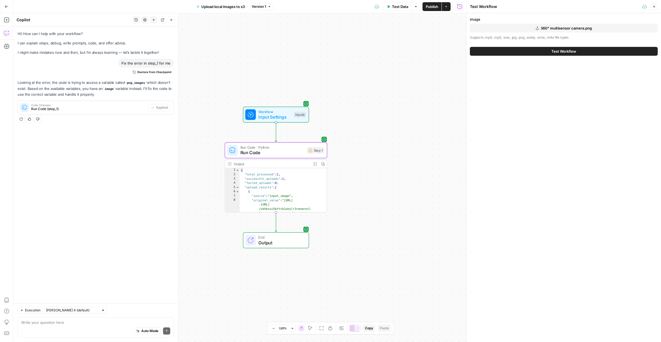
click at [563, 32] on button "360° multisensor camera.png" at bounding box center [564, 28] width 188 height 9
click at [532, 51] on button "Test Workflow" at bounding box center [564, 51] width 188 height 9
click at [550, 51] on button "Test Workflow" at bounding box center [564, 51] width 188 height 9
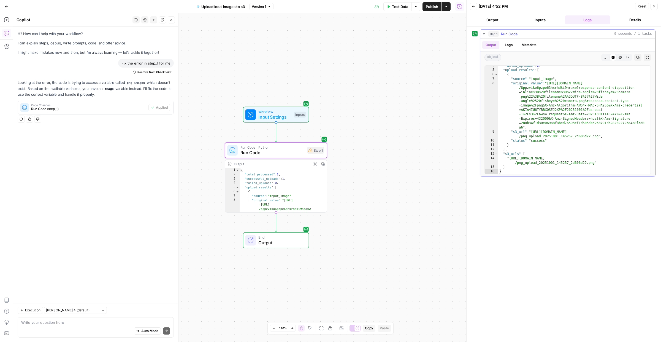
scroll to position [15, 0]
type textarea "**********"
drag, startPoint x: 510, startPoint y: 159, endPoint x: 594, endPoint y: 165, distance: 85.0
click at [594, 165] on div ""failed_uploads" : 0 , "upload_results" : [ { "source" : "input_image" , "origi…" at bounding box center [571, 121] width 147 height 117
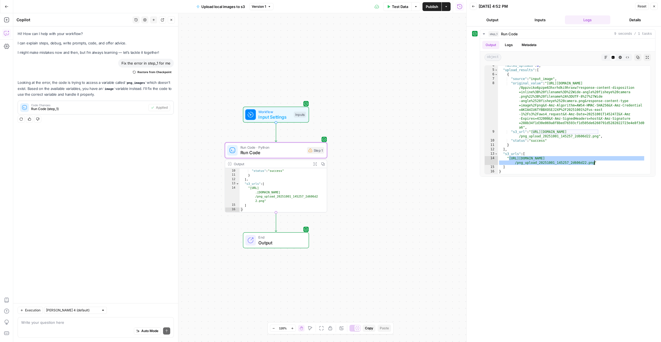
scroll to position [0, 0]
click at [540, 18] on button "Inputs" at bounding box center [540, 19] width 45 height 9
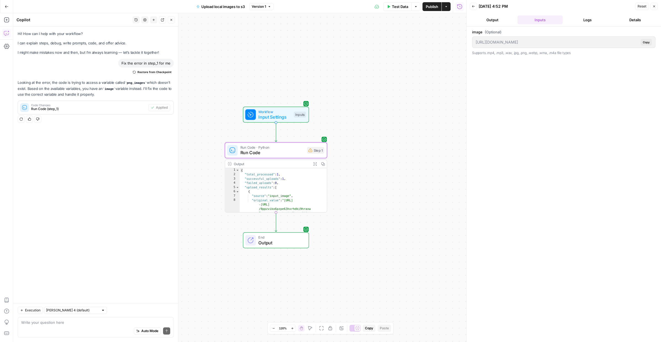
click at [595, 20] on button "Logs" at bounding box center [587, 19] width 45 height 9
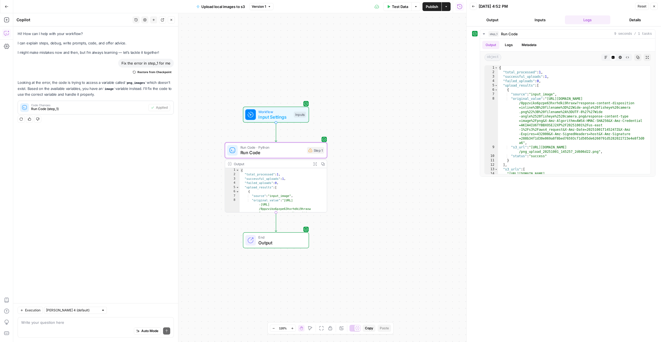
click at [393, 8] on span "Test Data" at bounding box center [400, 7] width 16 height 6
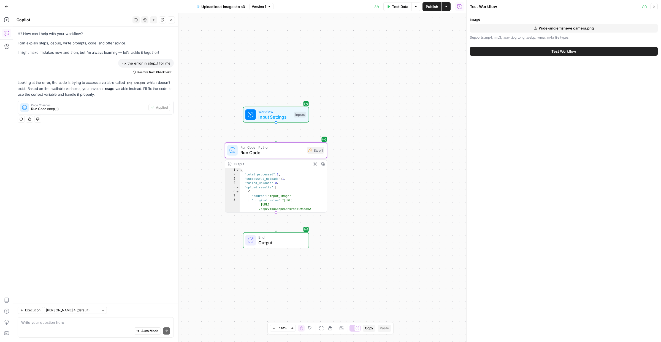
click at [565, 28] on span "Wide-angle fisheye camera.png" at bounding box center [566, 28] width 55 height 6
click at [562, 51] on span "Test Workflow" at bounding box center [563, 51] width 25 height 6
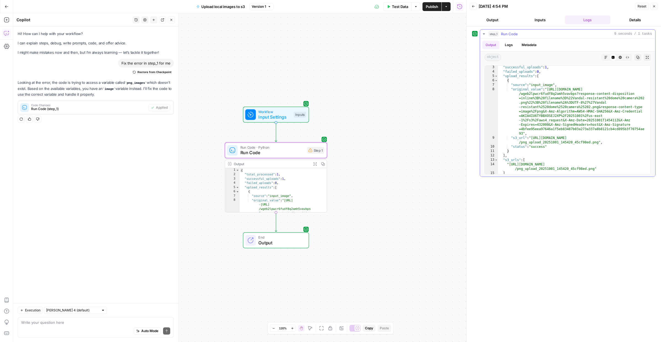
scroll to position [15, 0]
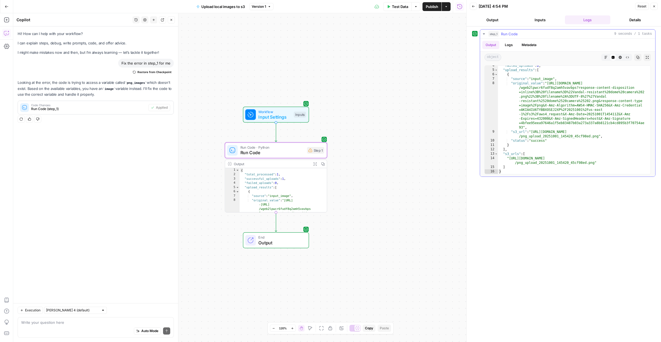
type textarea "**********"
drag, startPoint x: 509, startPoint y: 159, endPoint x: 595, endPoint y: 163, distance: 85.5
click at [595, 163] on div ""failed_uploads" : 0 , "upload_results" : [ { "source" : "input_image" , "origi…" at bounding box center [571, 121] width 147 height 117
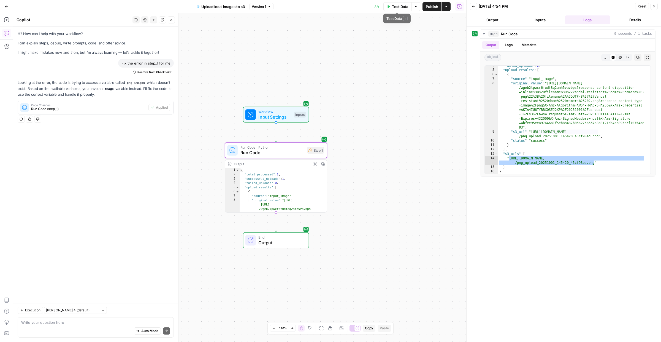
click at [404, 6] on span "Test Data" at bounding box center [400, 7] width 16 height 6
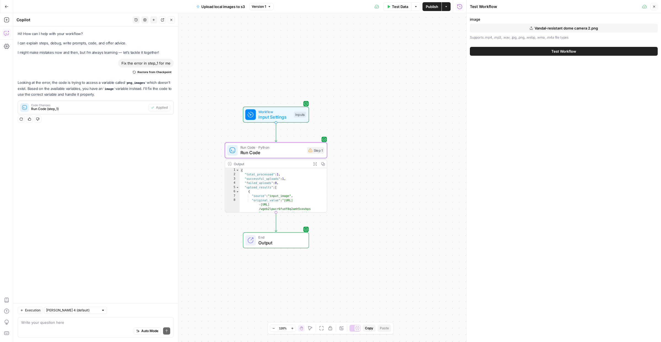
click at [550, 29] on span "Vandal-resistant dome camera 2.png" at bounding box center [566, 28] width 63 height 6
click at [566, 50] on span "Test Workflow" at bounding box center [563, 51] width 25 height 6
click at [562, 52] on span "Test Workflow" at bounding box center [563, 51] width 25 height 6
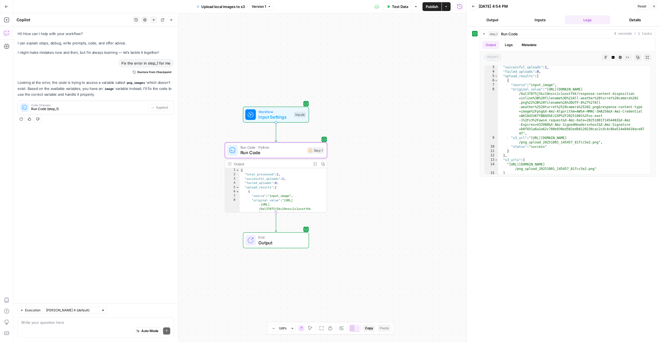
scroll to position [15, 0]
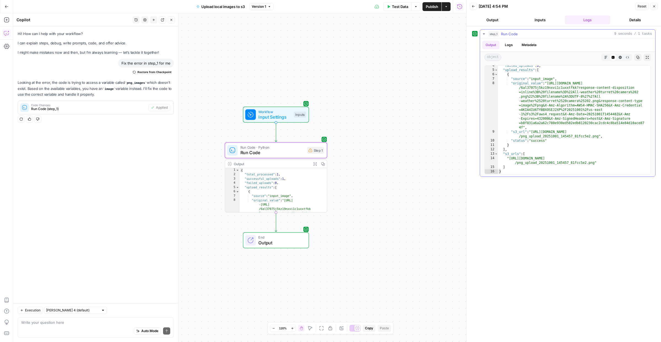
type textarea "**********"
drag, startPoint x: 513, startPoint y: 158, endPoint x: 594, endPoint y: 164, distance: 82.0
click at [594, 164] on div ""failed_uploads" : 0 , "upload_results" : [ { "source" : "input_image" , "origi…" at bounding box center [571, 121] width 147 height 117
click at [393, 5] on span "Test Data" at bounding box center [400, 7] width 16 height 6
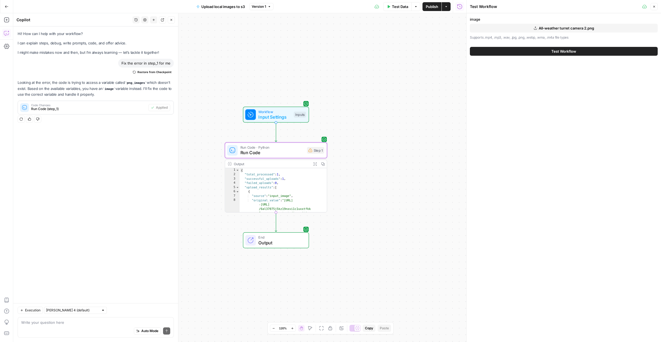
click at [502, 27] on button "All-weather turret camera 2.png" at bounding box center [564, 28] width 188 height 9
click at [547, 51] on button "Test Workflow" at bounding box center [564, 51] width 188 height 9
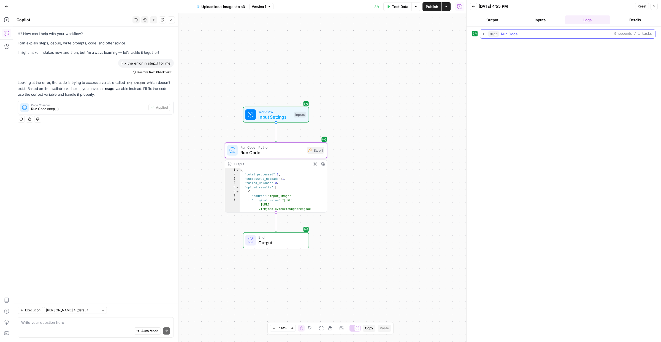
click at [484, 34] on icon "button" at bounding box center [483, 34] width 1 height 2
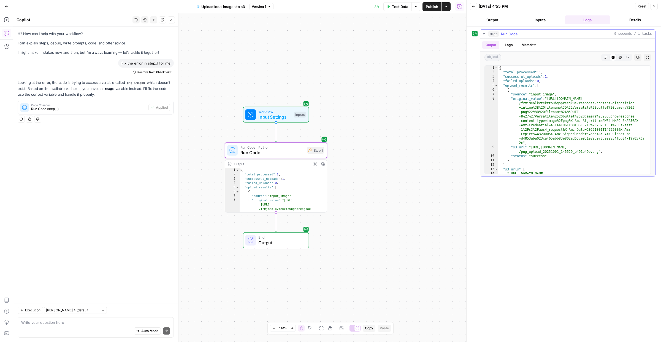
scroll to position [15, 0]
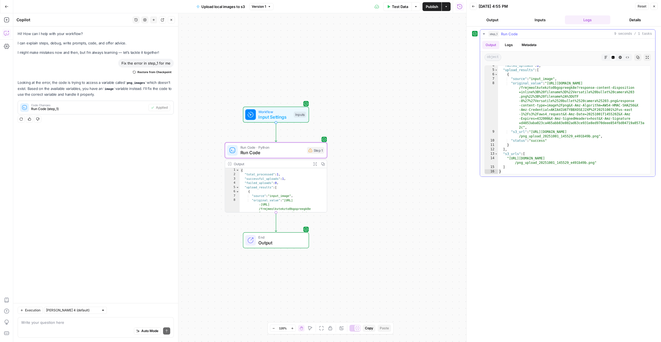
type textarea "**********"
drag, startPoint x: 510, startPoint y: 158, endPoint x: 594, endPoint y: 163, distance: 84.4
click at [594, 163] on div ""failed_uploads" : 0 , "upload_results" : [ { "source" : "input_image" , "origi…" at bounding box center [571, 121] width 147 height 117
click at [399, 5] on span "Test Data" at bounding box center [400, 7] width 16 height 6
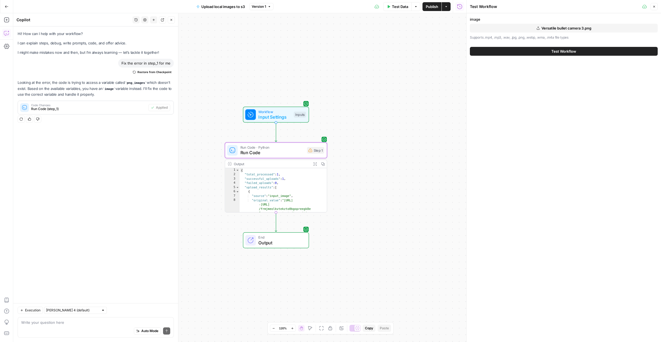
click at [540, 27] on button "Versatile bullet camera 3.png" at bounding box center [564, 28] width 188 height 9
click at [553, 52] on span "Test Workflow" at bounding box center [563, 51] width 25 height 6
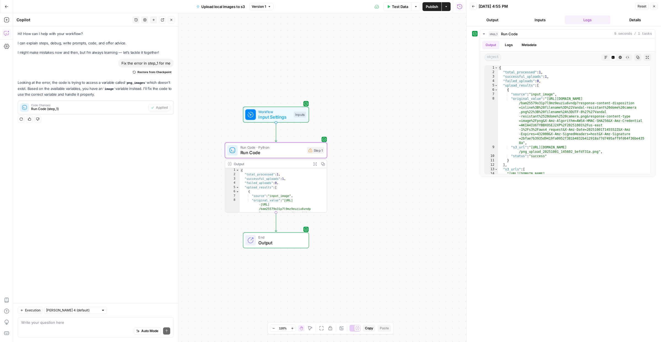
scroll to position [15, 0]
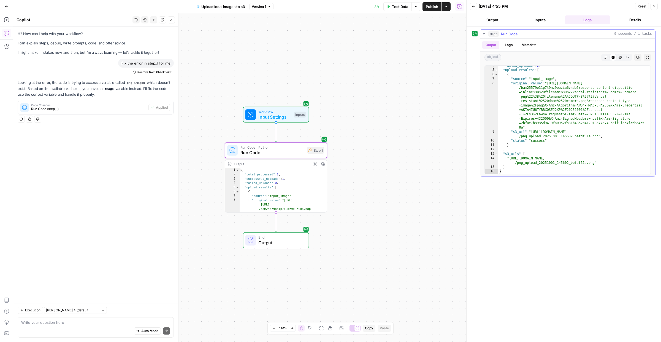
type textarea "**********"
drag, startPoint x: 509, startPoint y: 159, endPoint x: 595, endPoint y: 165, distance: 86.2
click at [595, 165] on div ""failed_uploads" : 0 , "upload_results" : [ { "source" : "input_image" , "origi…" at bounding box center [571, 121] width 147 height 117
click at [534, 22] on button "Inputs" at bounding box center [540, 19] width 45 height 9
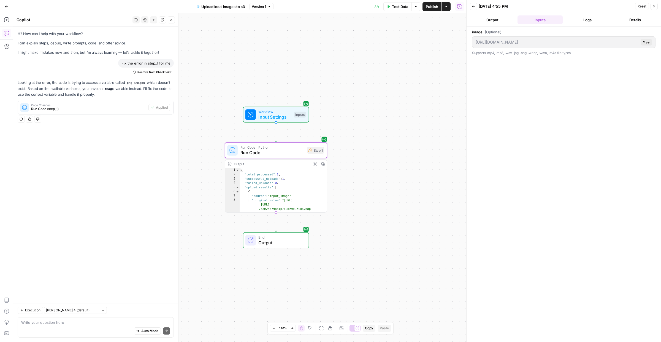
click at [591, 23] on button "Logs" at bounding box center [587, 19] width 45 height 9
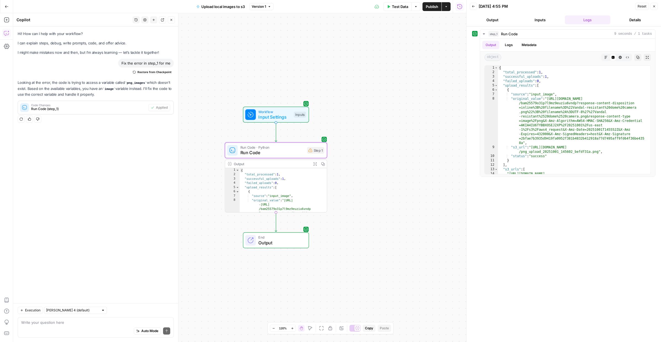
click at [394, 7] on span "Test Data" at bounding box center [400, 7] width 16 height 6
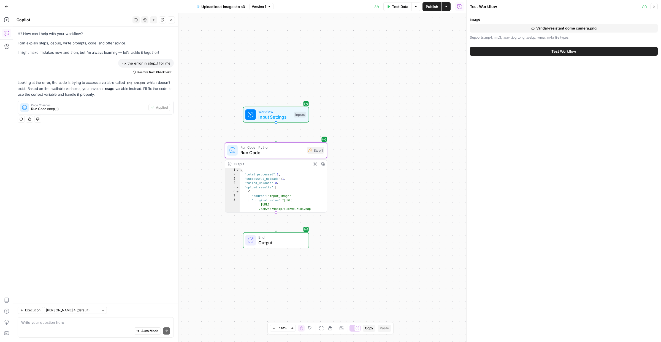
click at [517, 29] on button "Vandal-resistant dome camera.png" at bounding box center [564, 28] width 188 height 9
click at [541, 49] on button "Test Workflow" at bounding box center [564, 51] width 188 height 9
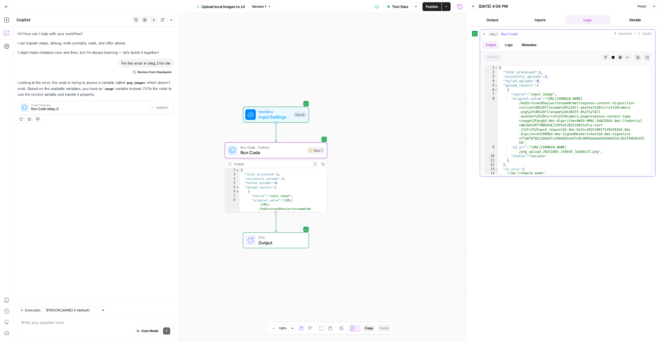
scroll to position [15, 0]
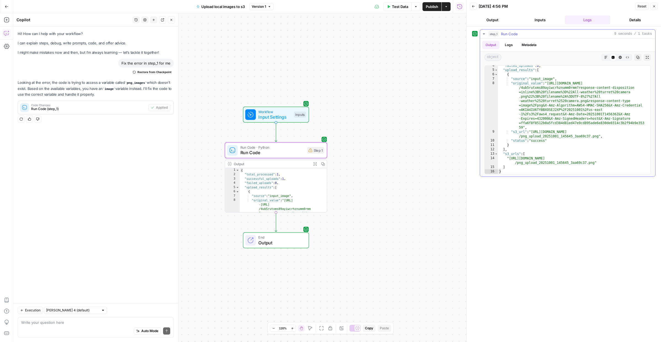
type textarea "**********"
drag, startPoint x: 510, startPoint y: 159, endPoint x: 594, endPoint y: 164, distance: 84.1
click at [594, 164] on div ""failed_uploads" : 0 , "upload_results" : [ { "source" : "input_image" , "origi…" at bounding box center [571, 121] width 147 height 117
click at [394, 9] on button "Test Data" at bounding box center [397, 6] width 28 height 9
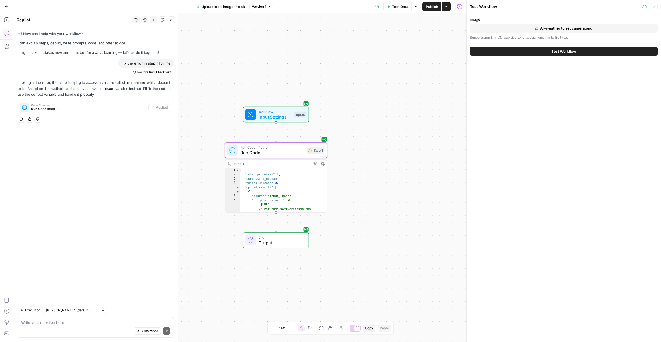
click at [558, 26] on span "All-weather turret camera.png" at bounding box center [566, 28] width 52 height 6
click at [548, 51] on button "Test Workflow" at bounding box center [564, 51] width 188 height 9
click at [564, 51] on span "Test Workflow" at bounding box center [563, 51] width 25 height 6
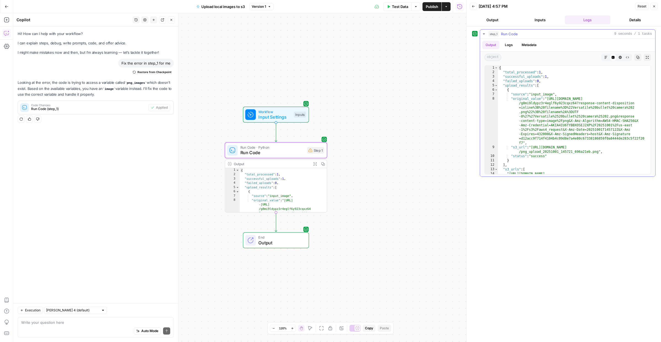
scroll to position [15, 0]
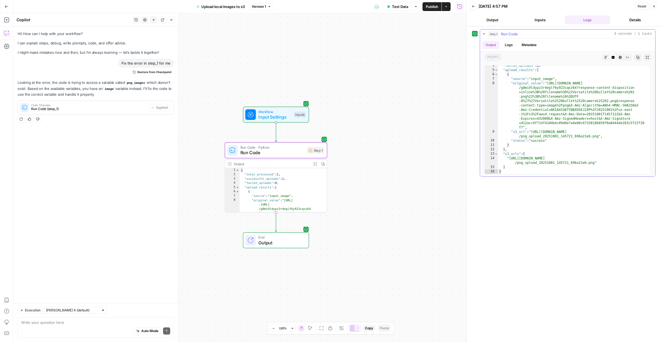
type textarea "**********"
drag, startPoint x: 514, startPoint y: 159, endPoint x: 594, endPoint y: 164, distance: 80.1
click at [594, 164] on div ""failed_uploads" : 0 , "upload_results" : [ { "source" : "input_image" , "origi…" at bounding box center [571, 121] width 147 height 117
click at [398, 8] on span "Test Data" at bounding box center [400, 7] width 16 height 6
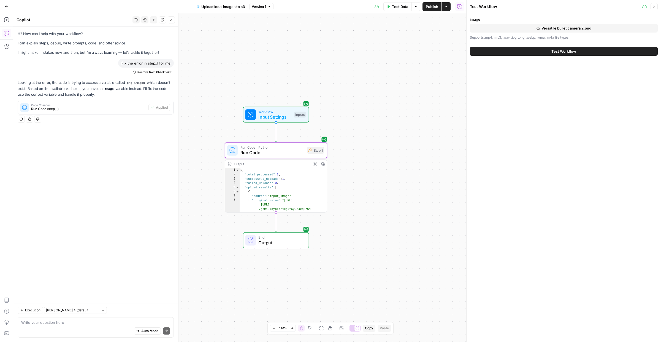
click at [555, 29] on span "Versatile bullet camera 2.png" at bounding box center [567, 28] width 50 height 6
click at [531, 51] on button "Test Workflow" at bounding box center [564, 51] width 188 height 9
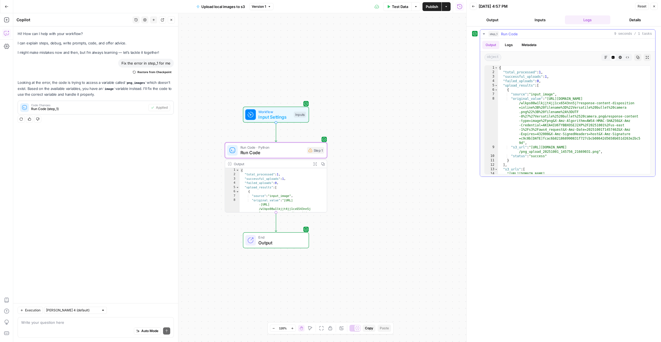
scroll to position [15, 0]
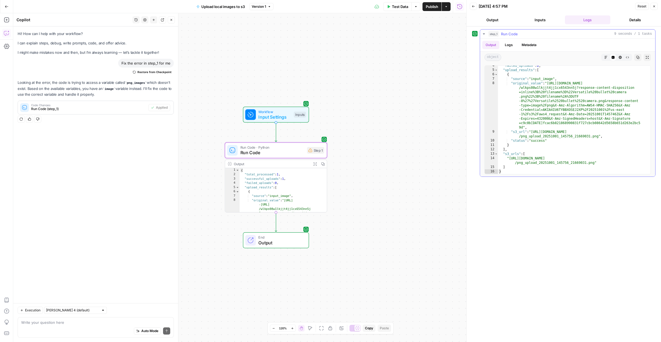
type textarea "**********"
drag, startPoint x: 510, startPoint y: 159, endPoint x: 594, endPoint y: 164, distance: 84.1
click at [594, 164] on div ""failed_uploads" : 0 , "upload_results" : [ { "source" : "input_image" , "origi…" at bounding box center [571, 121] width 147 height 117
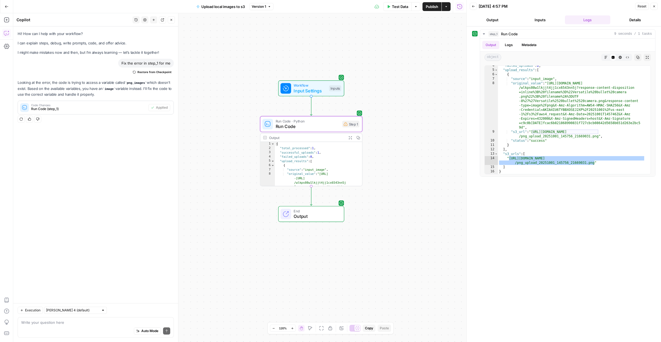
drag, startPoint x: 220, startPoint y: 72, endPoint x: 221, endPoint y: 53, distance: 18.8
